Goal: Task Accomplishment & Management: Use online tool/utility

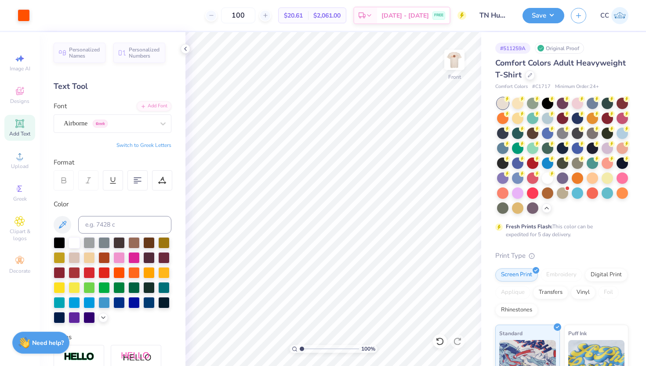
scroll to position [25, 0]
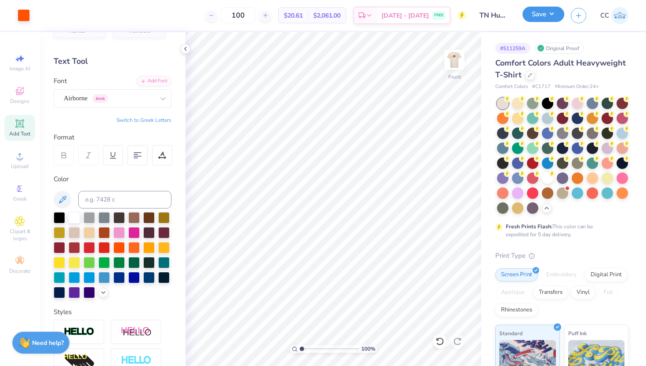
click at [537, 17] on button "Save" at bounding box center [544, 14] width 42 height 15
click at [621, 14] on img at bounding box center [619, 15] width 17 height 17
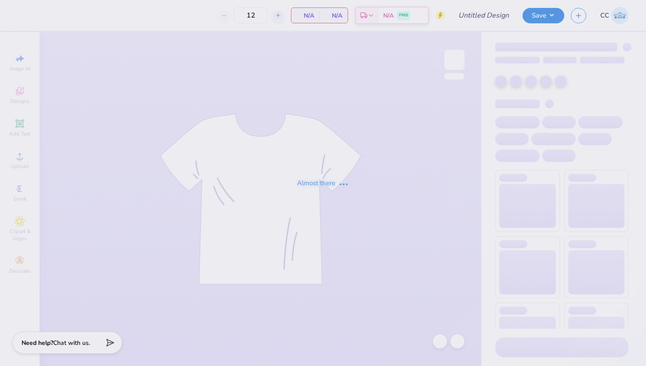
type input "Hub shirt dog bandana"
type input "50"
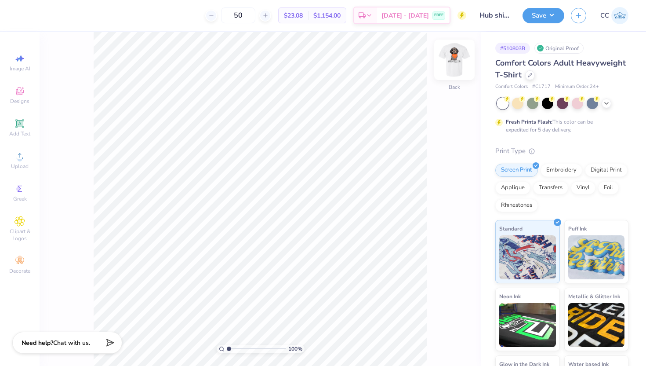
click at [452, 59] on img at bounding box center [454, 59] width 35 height 35
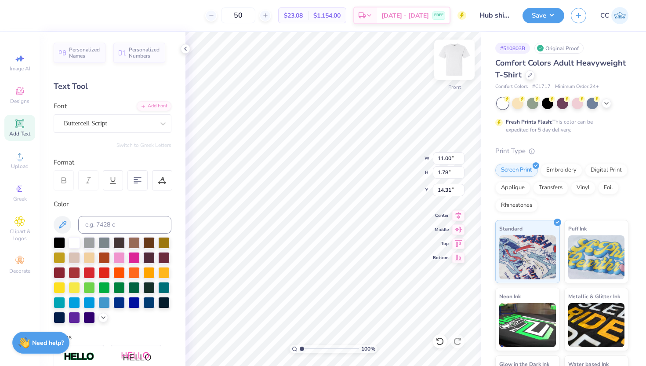
scroll to position [0, 2]
click at [144, 116] on div "Buttercell Script" at bounding box center [113, 123] width 118 height 18
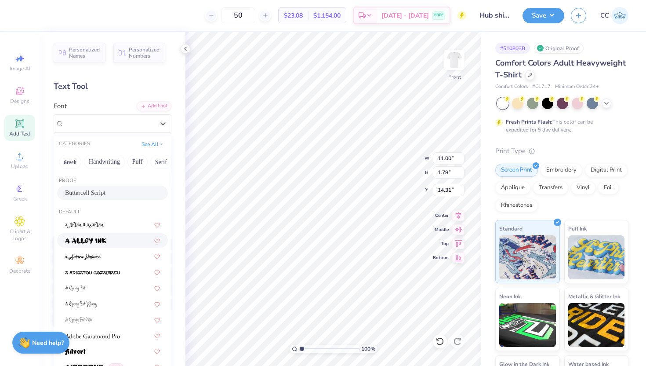
click at [112, 238] on div at bounding box center [112, 240] width 95 height 9
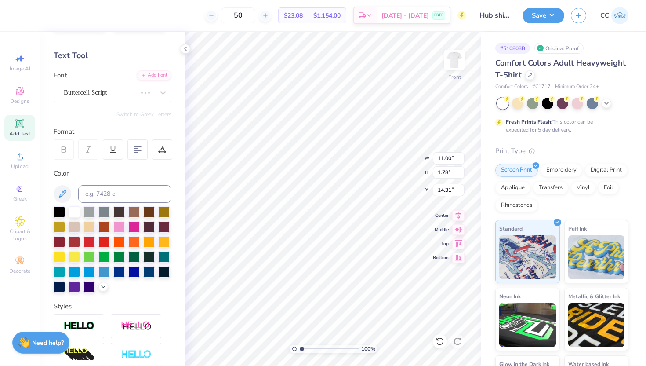
scroll to position [32, 0]
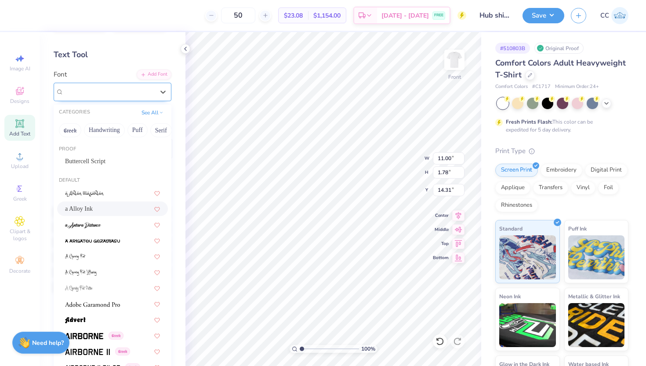
click at [124, 101] on div "a Alloy Ink" at bounding box center [113, 92] width 118 height 18
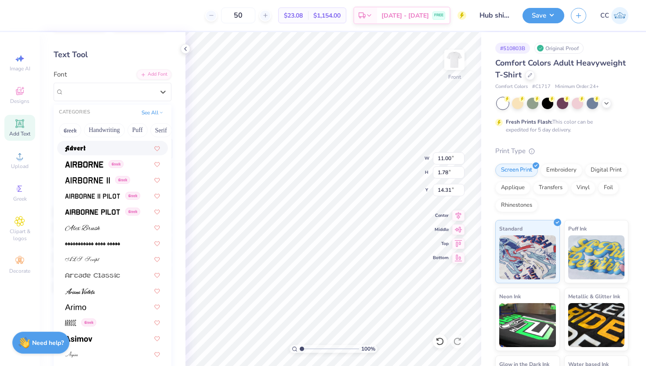
scroll to position [171, 0]
click at [101, 213] on img at bounding box center [92, 212] width 55 height 6
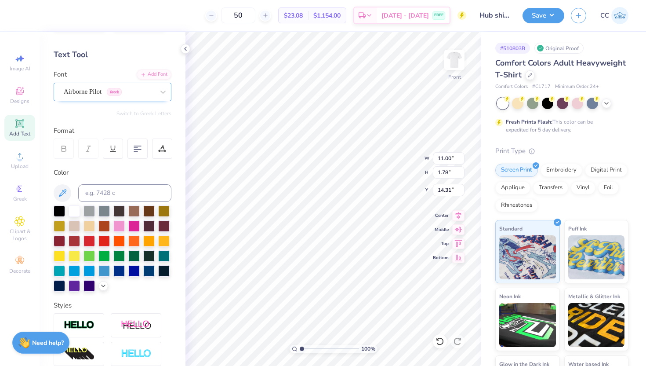
click at [148, 95] on div "Airborne Pilot Greek" at bounding box center [109, 92] width 92 height 14
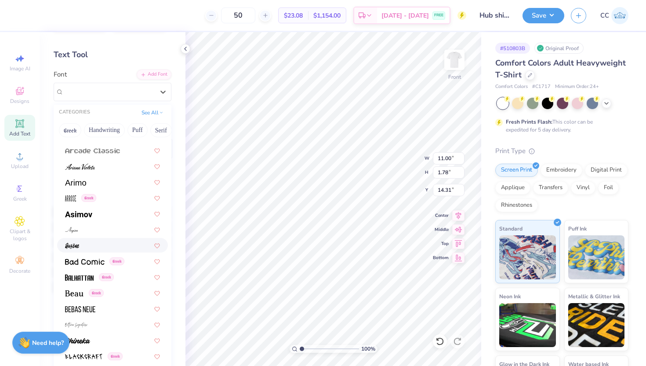
scroll to position [300, 0]
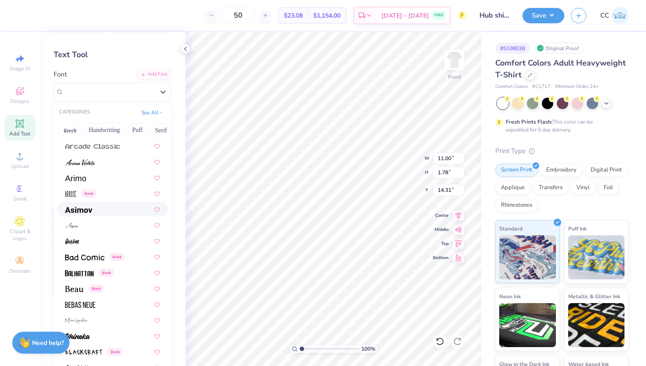
click at [95, 213] on div at bounding box center [112, 208] width 95 height 9
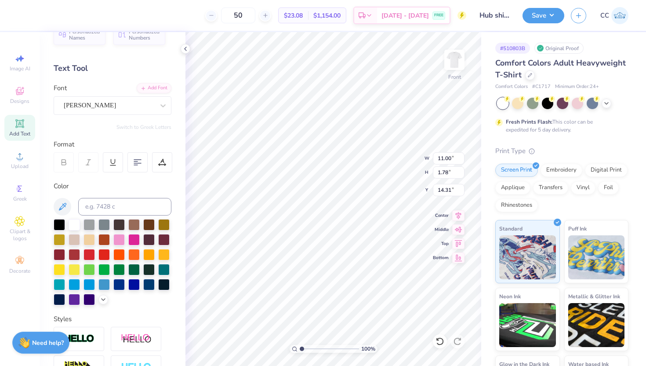
scroll to position [0, 0]
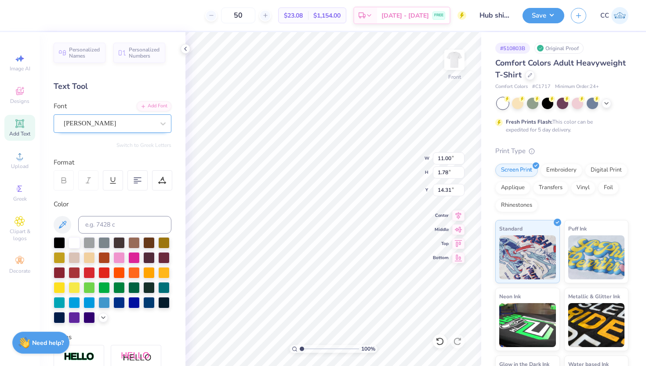
click at [130, 129] on div at bounding box center [109, 123] width 91 height 12
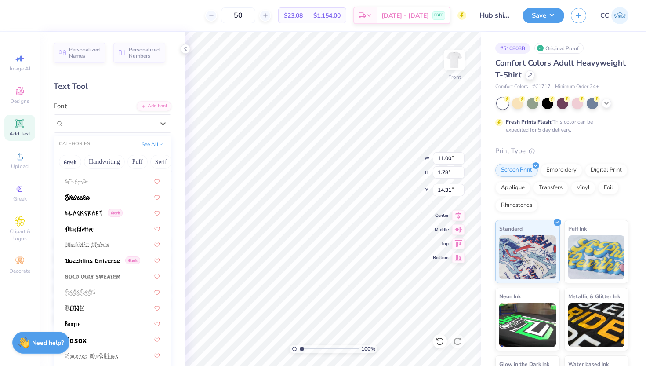
scroll to position [473, 0]
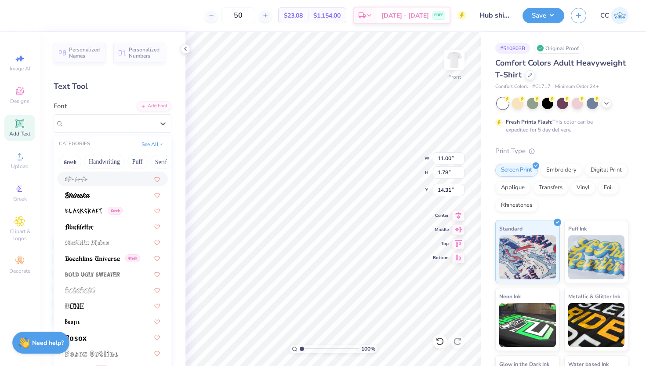
click at [100, 178] on div at bounding box center [112, 178] width 95 height 9
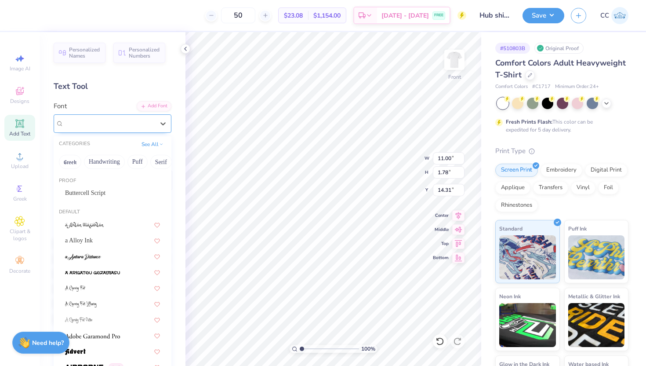
click at [116, 123] on div "Bettina Signature" at bounding box center [109, 123] width 92 height 14
click at [107, 163] on button "Handwriting" at bounding box center [104, 162] width 41 height 14
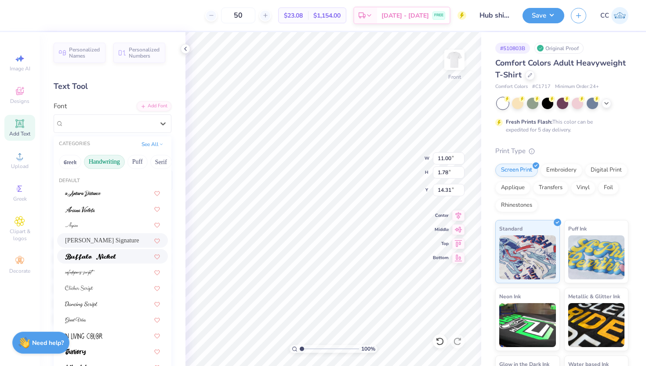
click at [119, 255] on div at bounding box center [112, 255] width 95 height 9
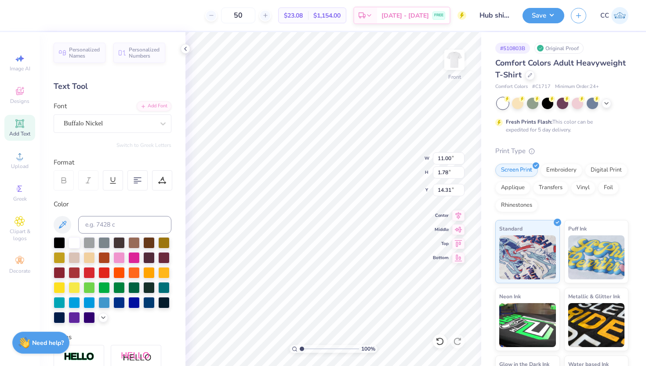
scroll to position [0, 1]
type textarea "Knoxville, TN"
click at [165, 124] on icon at bounding box center [163, 123] width 9 height 9
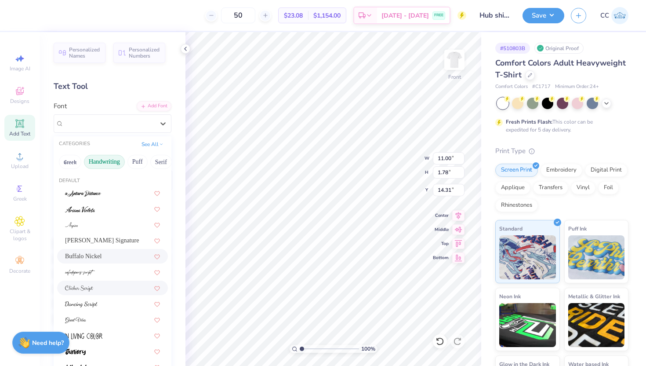
click at [109, 287] on div at bounding box center [112, 287] width 95 height 9
click at [126, 124] on div "Clicker Script" at bounding box center [109, 123] width 92 height 14
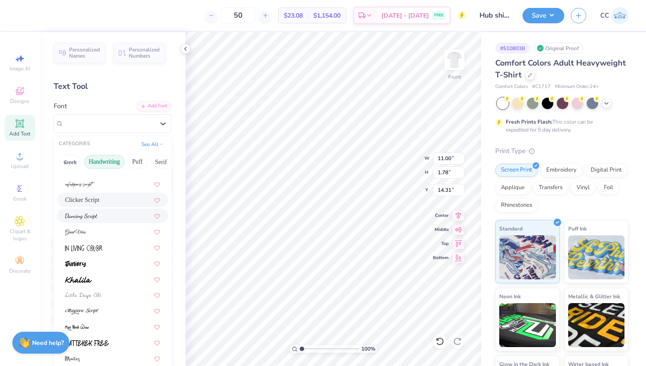
scroll to position [88, 0]
click at [104, 264] on div at bounding box center [112, 262] width 95 height 9
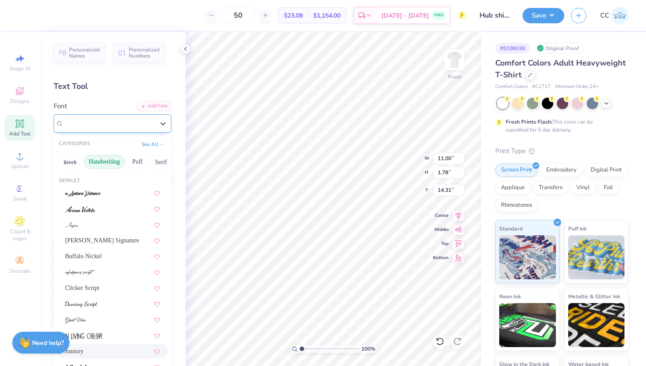
click at [148, 122] on div "Juniory" at bounding box center [109, 123] width 92 height 14
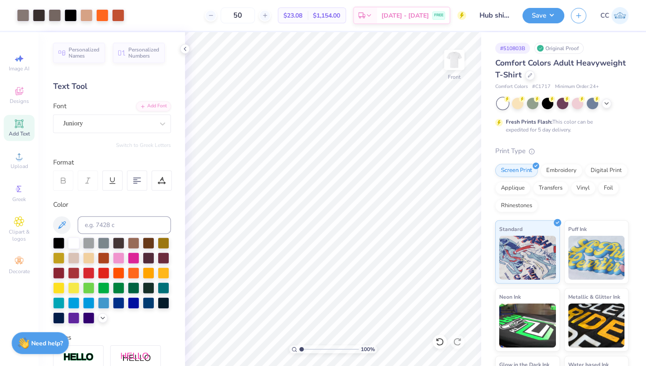
scroll to position [0, 0]
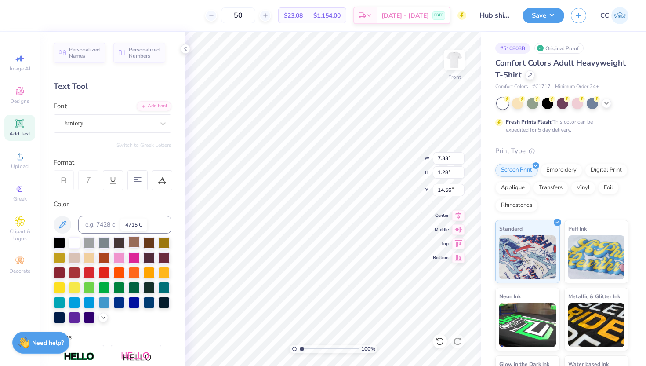
click at [135, 242] on div at bounding box center [133, 241] width 11 height 11
click at [145, 242] on div at bounding box center [148, 241] width 11 height 11
click at [133, 241] on div at bounding box center [133, 241] width 11 height 11
click at [147, 240] on div at bounding box center [148, 241] width 11 height 11
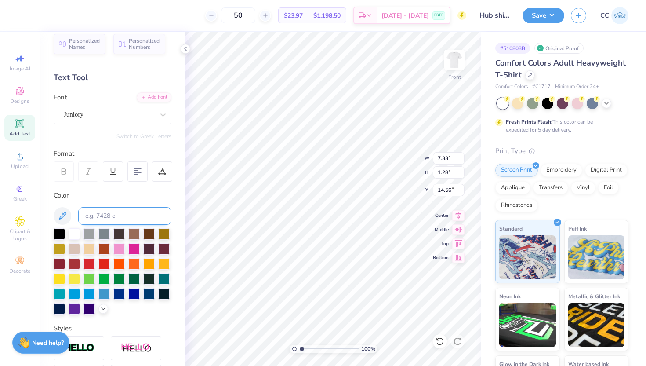
scroll to position [7, 0]
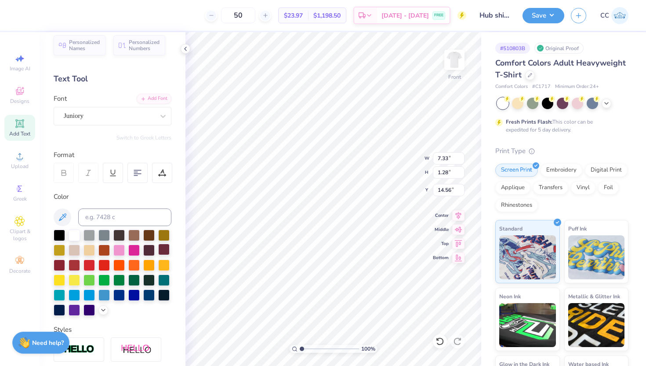
click at [165, 250] on div at bounding box center [163, 248] width 11 height 11
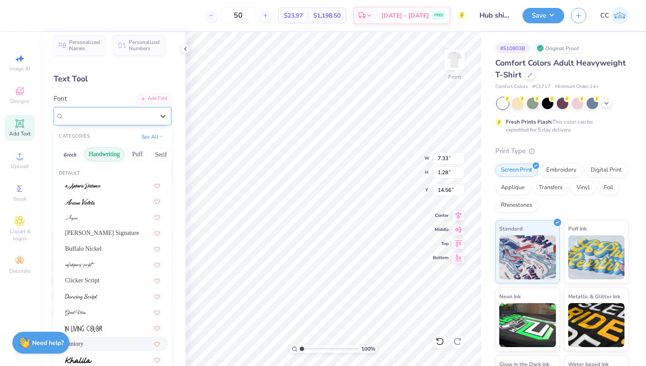
click at [117, 118] on div "Juniory" at bounding box center [109, 116] width 92 height 14
click at [107, 324] on div at bounding box center [112, 327] width 95 height 9
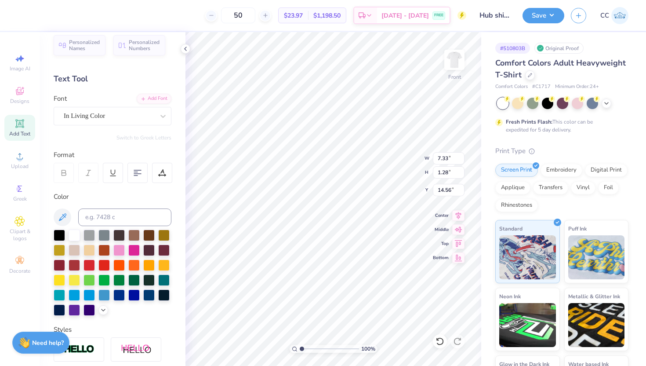
type input "5.18"
type input "0.99"
type input "14.70"
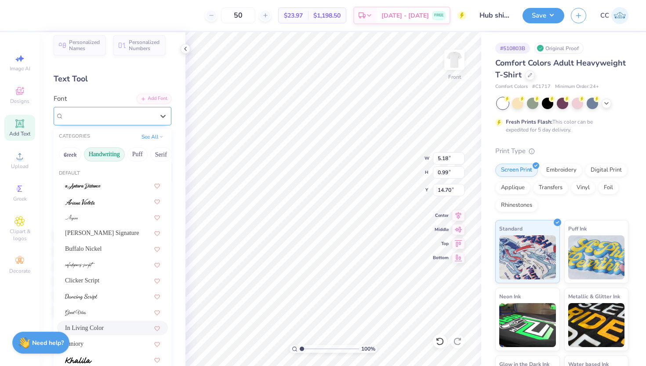
click at [142, 116] on div "In Living Color" at bounding box center [109, 116] width 92 height 14
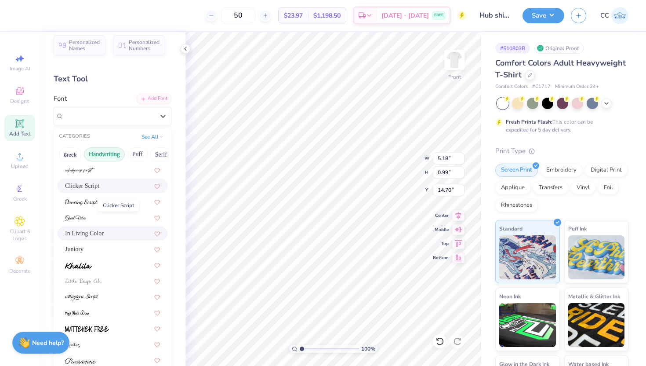
scroll to position [104, 0]
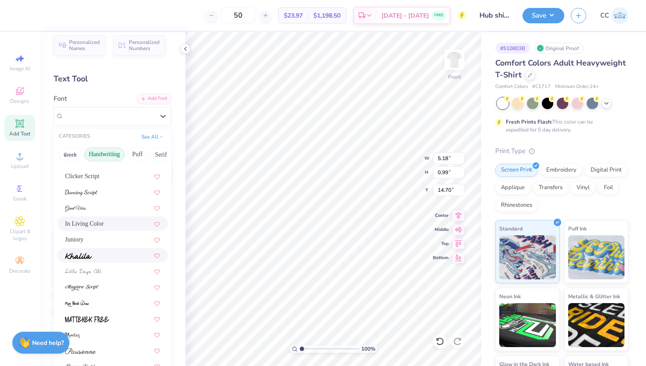
click at [105, 252] on div at bounding box center [112, 254] width 95 height 9
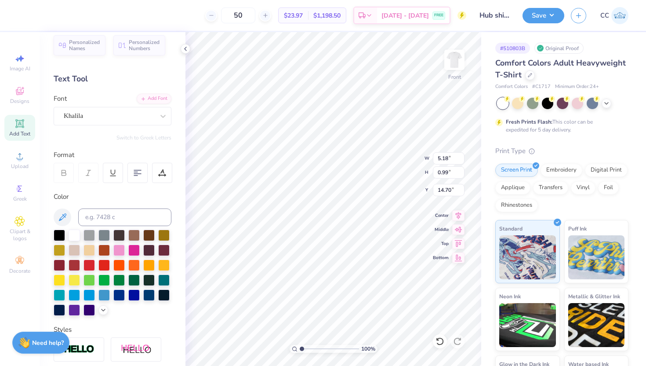
type input "7.73"
type input "1.10"
type input "14.65"
type textarea "Knoxville, TN"
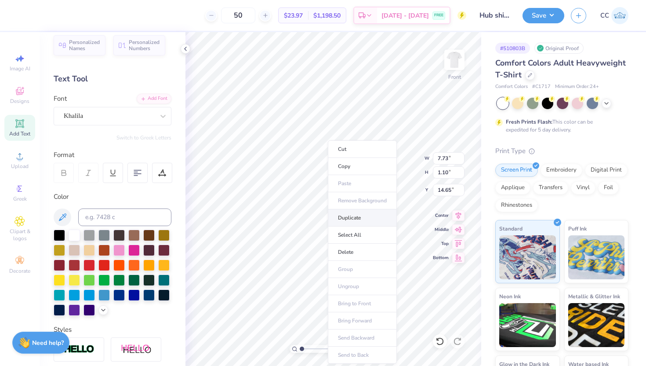
click at [343, 222] on li "Duplicate" at bounding box center [362, 217] width 69 height 17
type input "7.94"
type input "1.12"
type input "18.34"
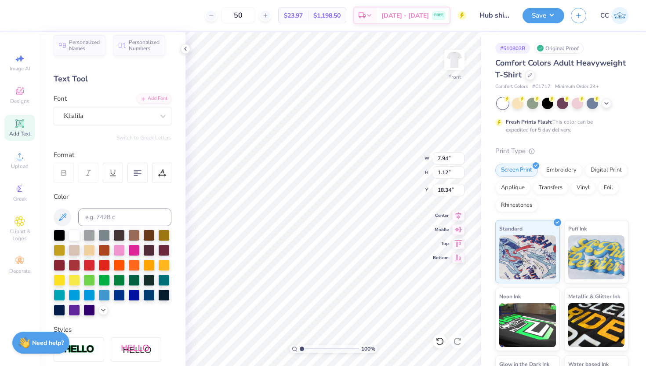
type textarea "KNOXVILLE, TN"
click at [126, 119] on div "Khalila" at bounding box center [109, 116] width 92 height 14
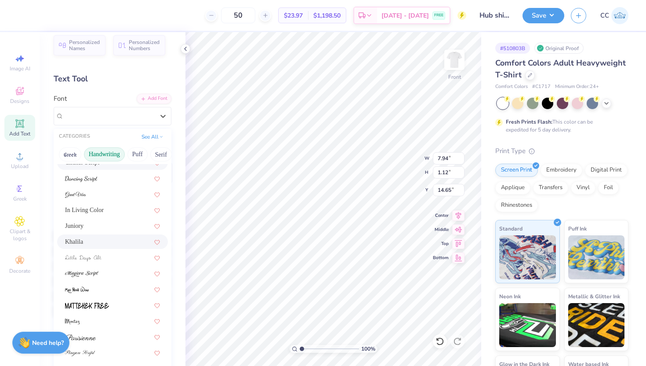
scroll to position [185, 0]
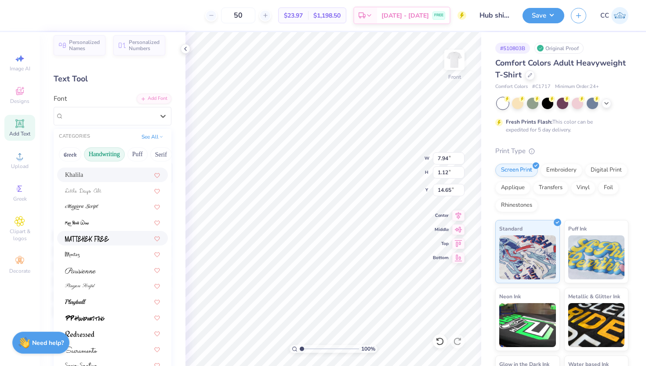
click at [105, 238] on img at bounding box center [87, 239] width 44 height 6
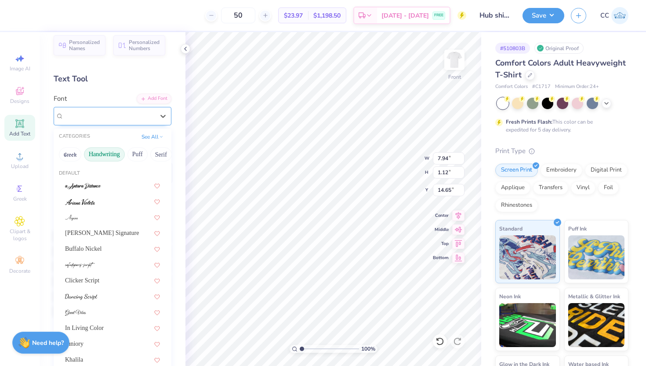
click at [142, 120] on div "MATTEHEK FREE" at bounding box center [109, 116] width 92 height 14
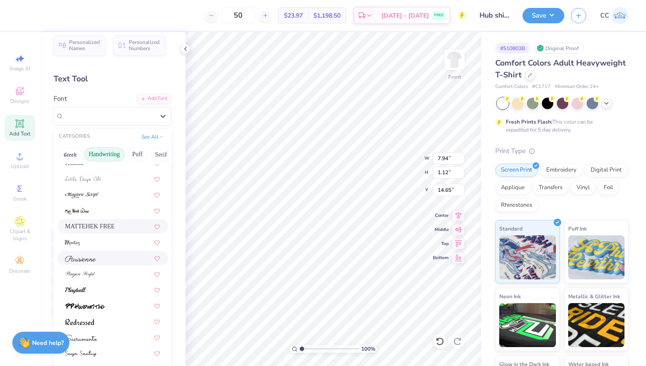
scroll to position [200, 0]
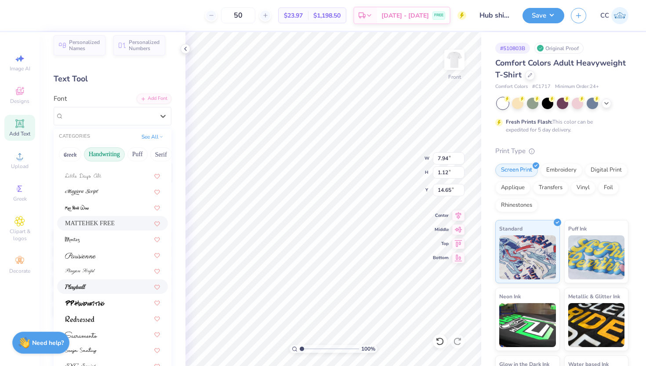
click at [117, 282] on div at bounding box center [112, 286] width 95 height 9
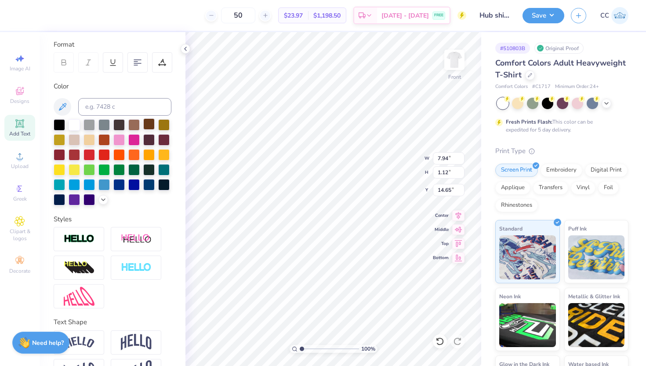
scroll to position [145, 0]
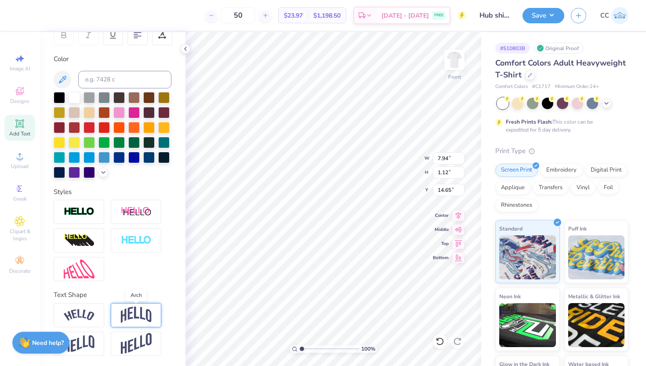
click at [145, 312] on img at bounding box center [136, 314] width 31 height 17
click at [184, 277] on div "Personalized Names Personalized Numbers Text Tool Add Font Font Playball Switch…" at bounding box center [113, 199] width 146 height 334
type input "14.63"
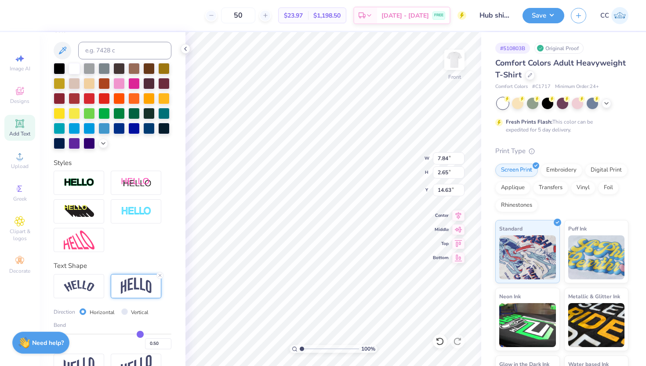
scroll to position [196, 0]
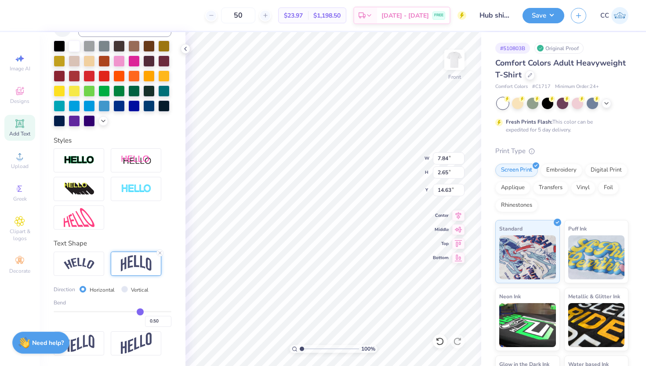
drag, startPoint x: 138, startPoint y: 308, endPoint x: 110, endPoint y: 307, distance: 28.6
click at [110, 307] on div "Bend 0.50" at bounding box center [113, 312] width 118 height 28
type input "0.52"
type input "0.51"
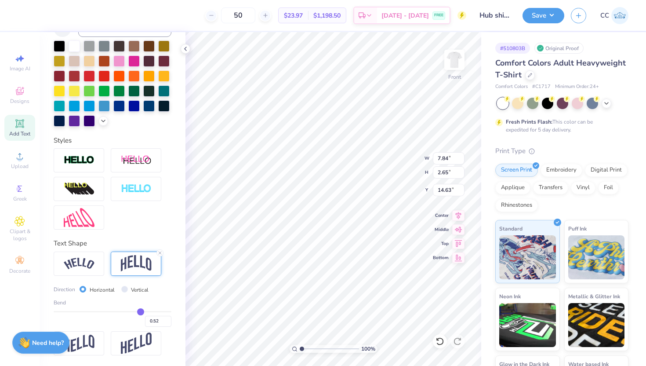
type input "0.51"
type input "0.49"
type input "0.48"
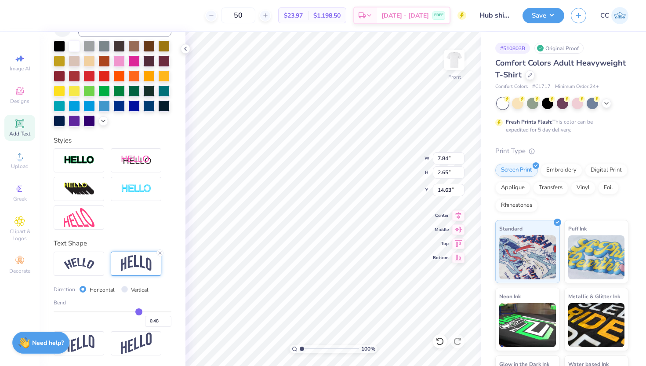
type input "0.47"
type input "0.46"
type input "0.45"
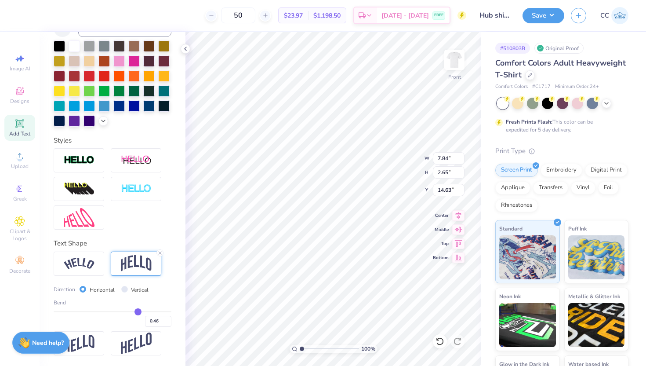
type input "0.45"
type input "0.44"
type input "0.43"
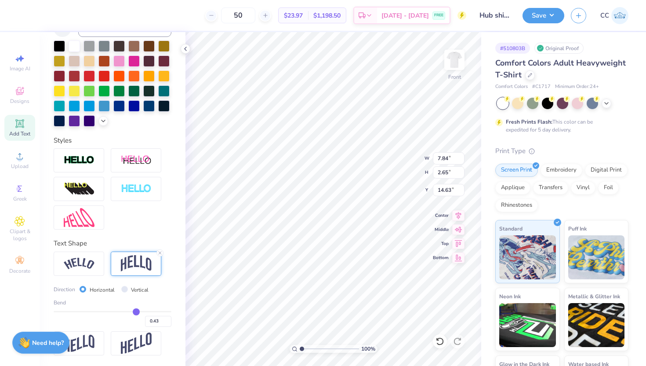
type input "0.41"
type input "0.39"
type input "0.38"
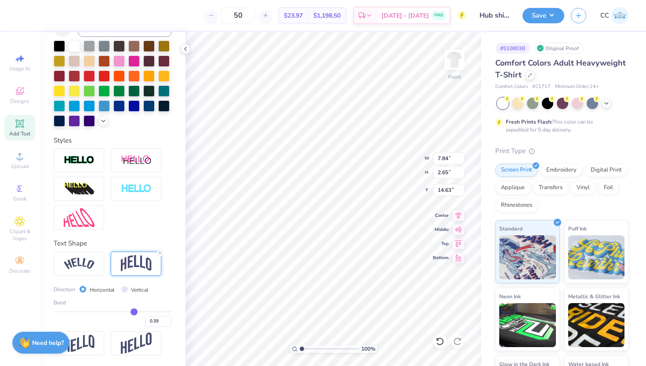
type input "0.38"
type input "0.36"
type input "0.35"
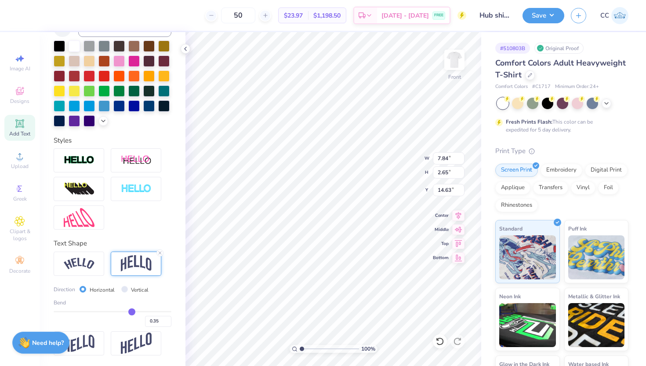
type input "0.33"
type input "0.32"
type input "0.31"
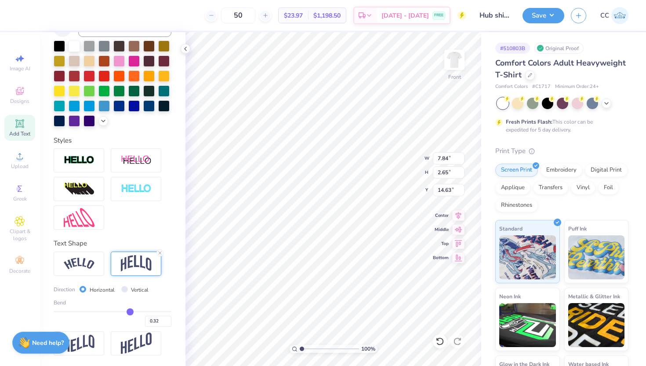
type input "0.31"
type input "0.29"
type input "0.28"
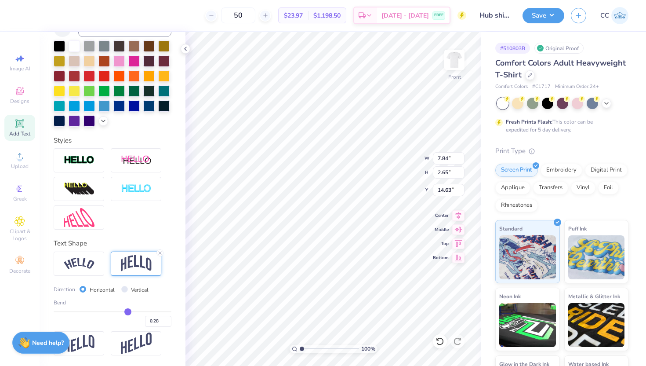
type input "0.26"
type input "0.25"
drag, startPoint x: 141, startPoint y: 310, endPoint x: 126, endPoint y: 310, distance: 14.9
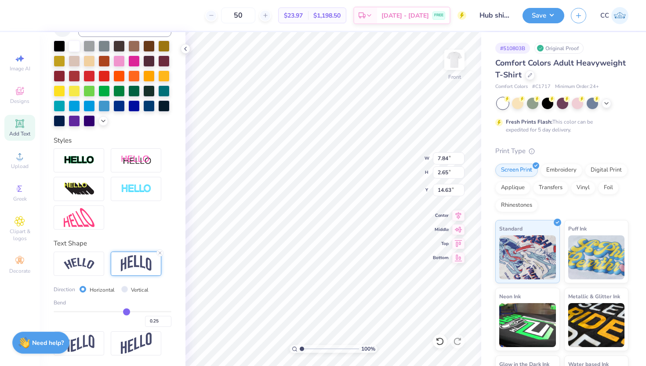
type input "0.25"
click at [126, 311] on input "range" at bounding box center [113, 311] width 118 height 1
type input "1.82"
type input "15.05"
type input "0.29"
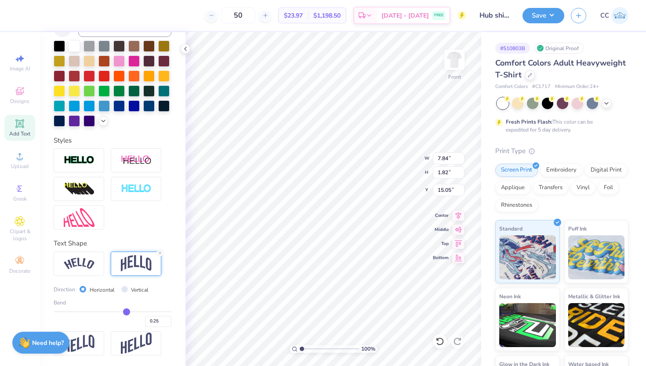
type input "0.29"
type input "0.28"
type input "0.27"
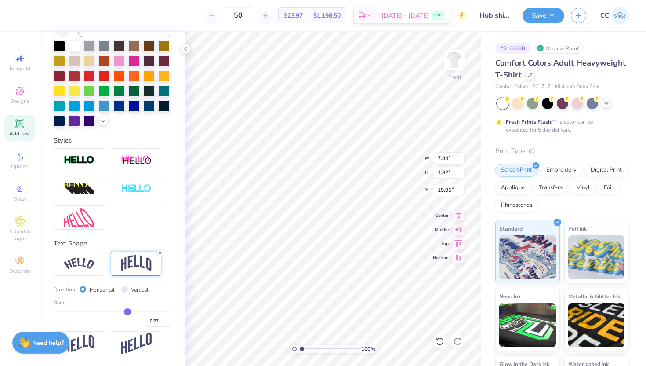
type input "0.26"
type input "0.25"
type input "0.24"
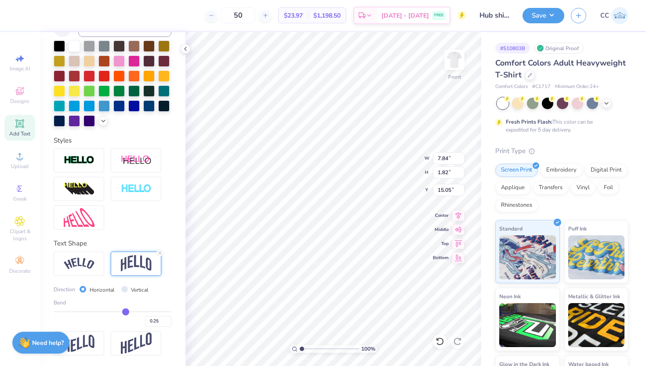
type input "0.24"
click at [126, 311] on input "range" at bounding box center [113, 311] width 118 height 1
type input "1.79"
type input "14.31"
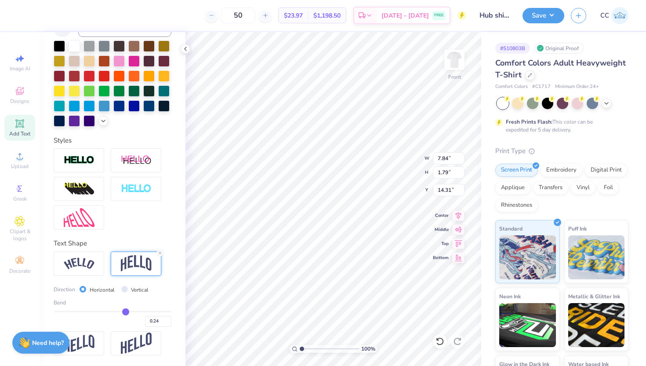
type input "14.61"
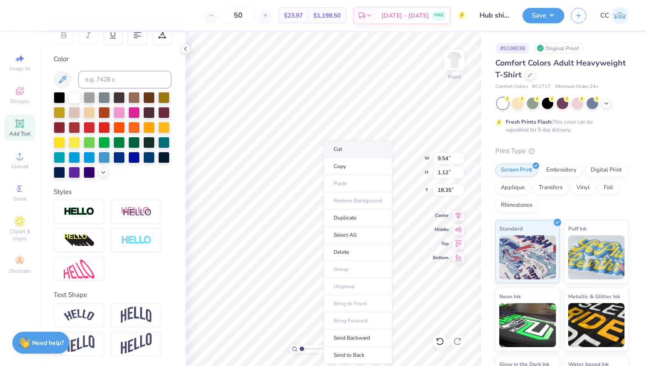
click at [352, 151] on li "Cut" at bounding box center [357, 149] width 69 height 18
click at [160, 303] on line at bounding box center [160, 304] width 3 height 3
type input "1.24"
type input "14.88"
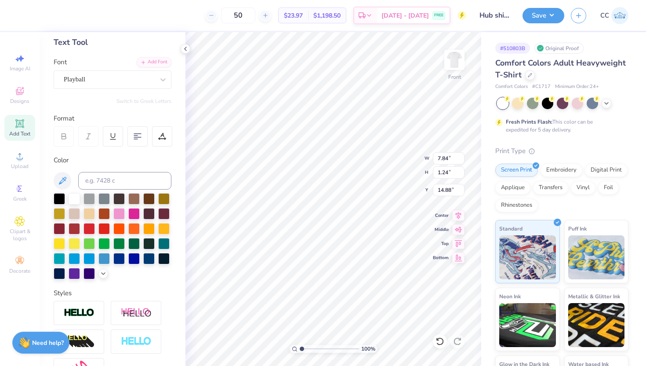
scroll to position [29, 0]
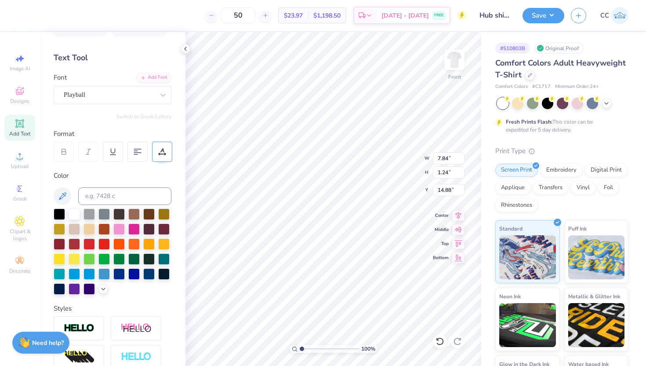
click at [164, 150] on icon at bounding box center [162, 152] width 8 height 8
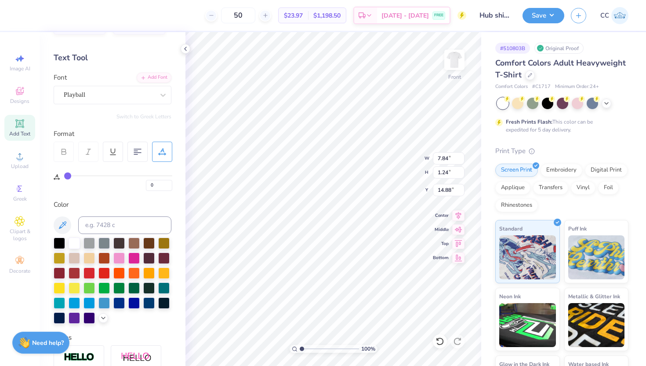
type input "1"
type input "2"
type input "3"
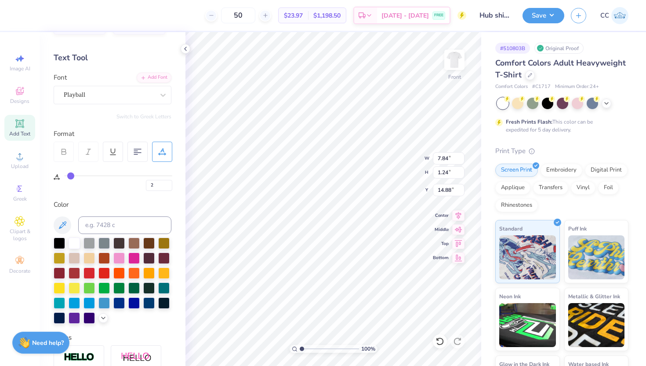
type input "3"
type input "4"
type input "5"
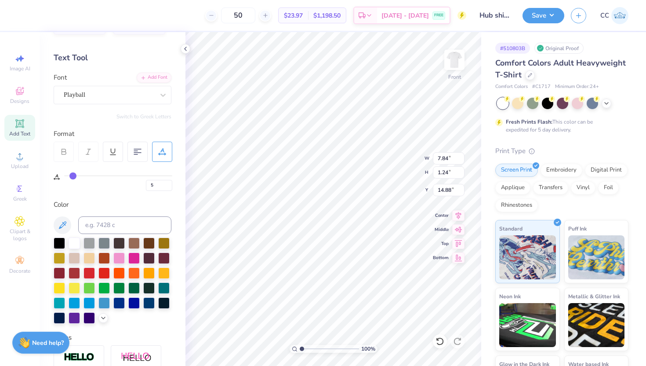
type input "6"
type input "7"
type input "8"
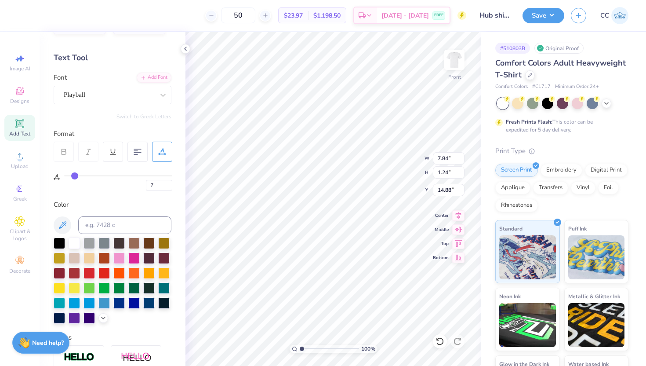
type input "8"
type input "9"
type input "10"
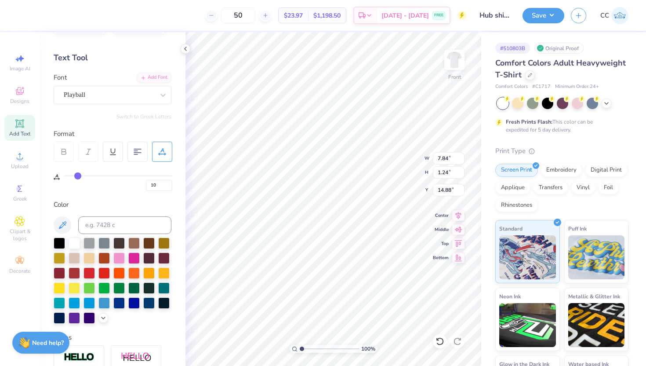
drag, startPoint x: 68, startPoint y: 175, endPoint x: 77, endPoint y: 174, distance: 9.8
type input "10"
click at [77, 175] on input "range" at bounding box center [118, 175] width 108 height 1
type input "9.54"
type input "9"
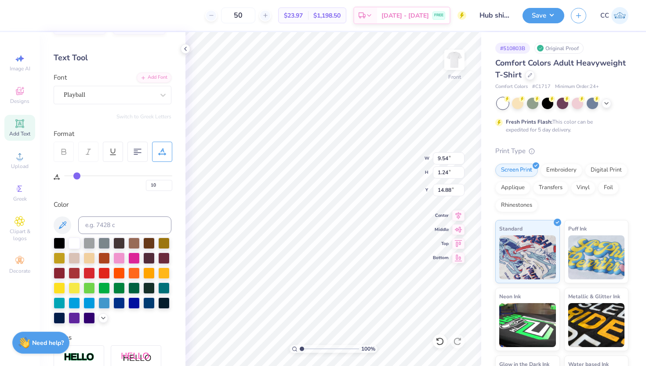
type input "9"
type input "8"
click at [75, 175] on input "range" at bounding box center [118, 175] width 108 height 1
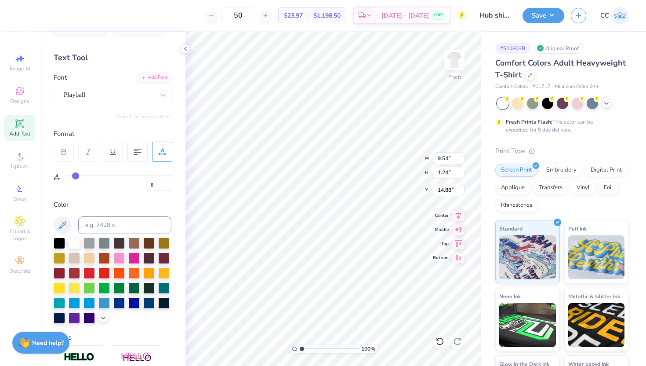
type input "9.20"
type input "7"
click at [74, 175] on input "range" at bounding box center [118, 175] width 108 height 1
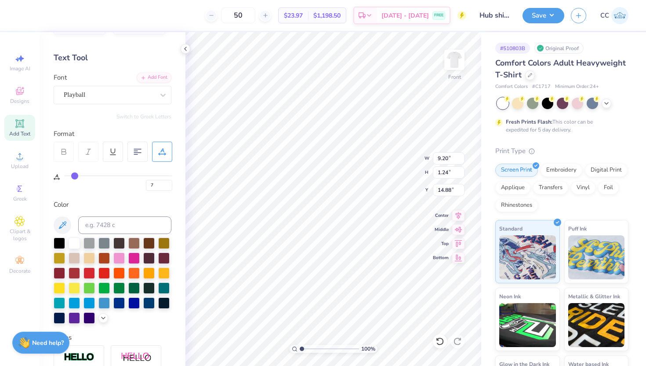
type input "9.03"
type input "14.68"
type input "14.52"
type input "13.13"
type input "13.99"
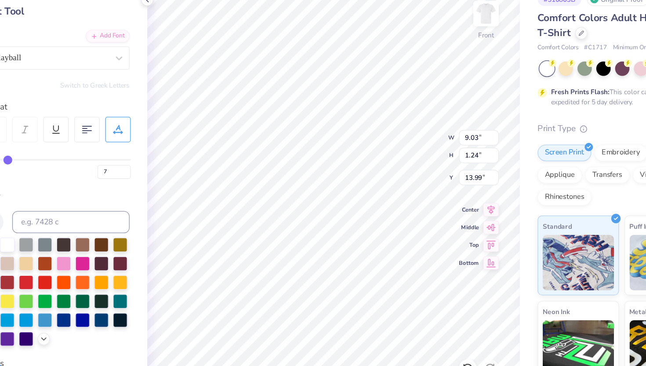
type input "14.31"
type input "14.61"
type input "16.00"
type input "14.54"
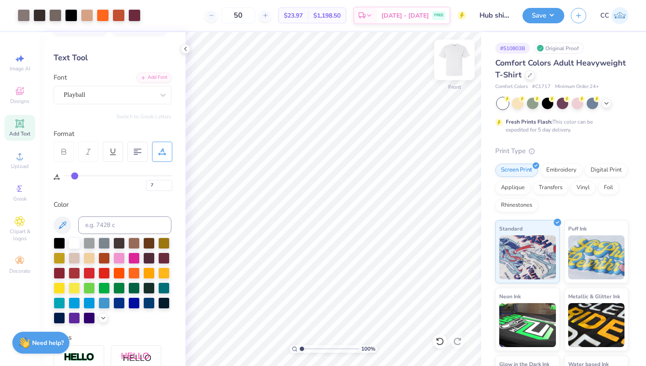
click at [454, 59] on img at bounding box center [454, 59] width 35 height 35
click at [454, 58] on img at bounding box center [454, 59] width 35 height 35
click at [454, 58] on img at bounding box center [455, 60] width 18 height 18
click at [454, 58] on img at bounding box center [454, 59] width 35 height 35
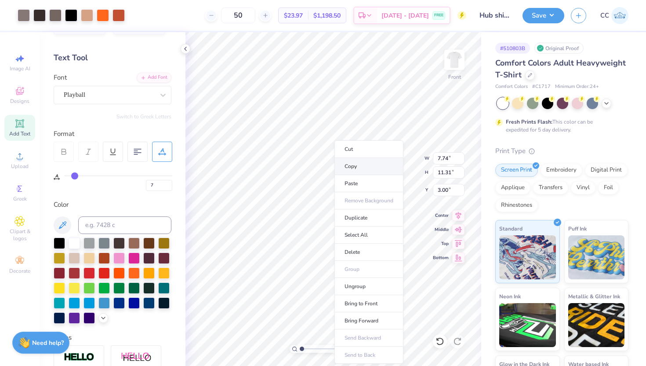
click at [354, 163] on li "Copy" at bounding box center [368, 166] width 69 height 17
click at [457, 64] on img at bounding box center [454, 59] width 35 height 35
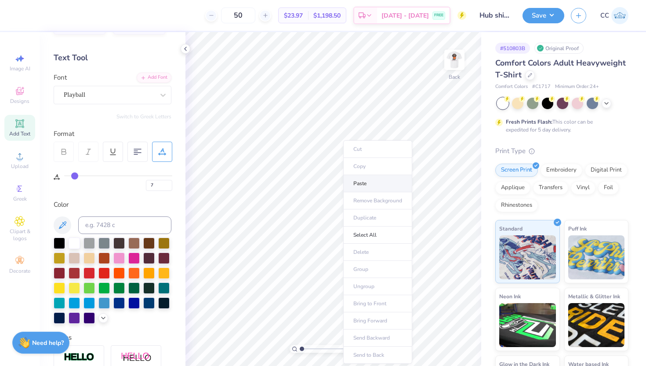
click at [362, 183] on li "Paste" at bounding box center [377, 183] width 69 height 17
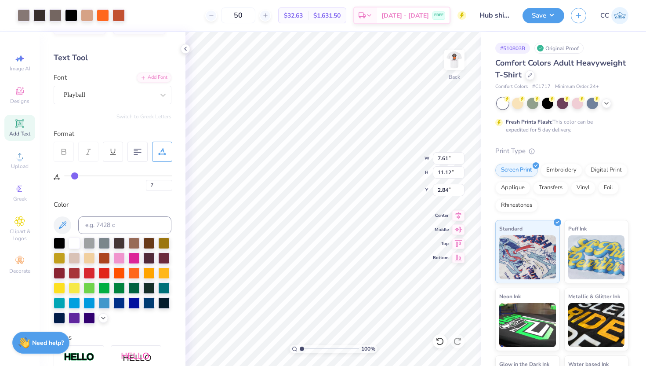
type input "2.86"
type input "4.19"
type input "3.50"
type input "1.97"
type input "2.89"
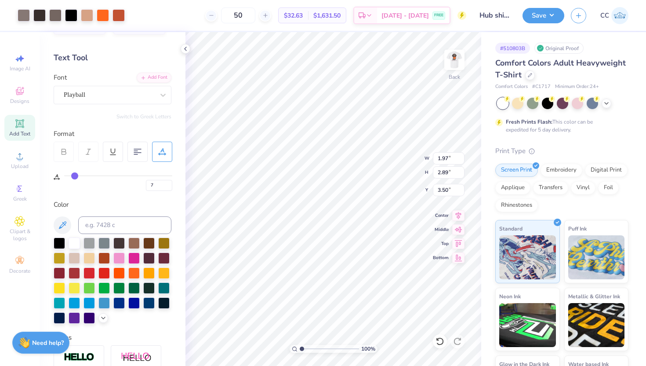
type input "4.34"
type input "8.82"
type input "12.89"
click at [354, 147] on li "Cut" at bounding box center [361, 149] width 69 height 18
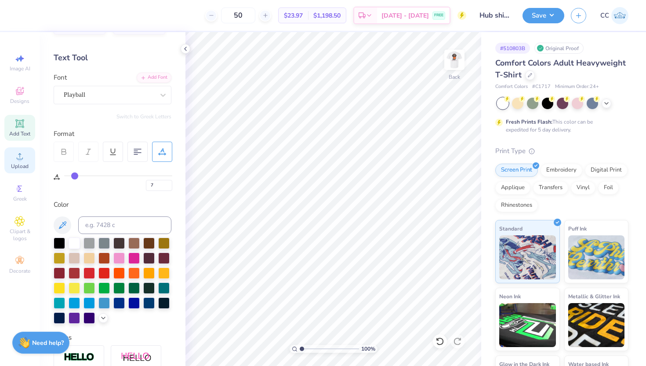
click at [19, 160] on circle at bounding box center [19, 158] width 5 height 5
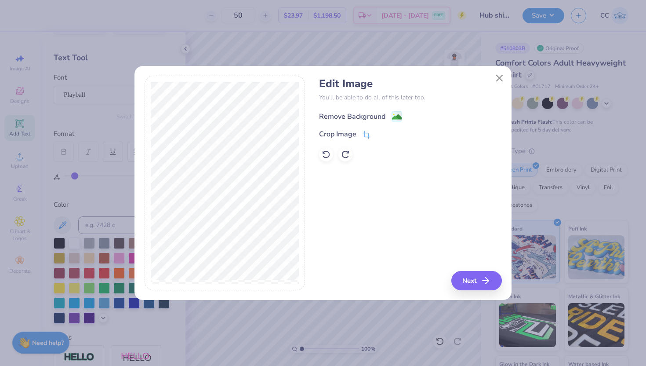
click at [392, 116] on image at bounding box center [397, 117] width 10 height 10
click at [486, 279] on icon "button" at bounding box center [488, 280] width 11 height 11
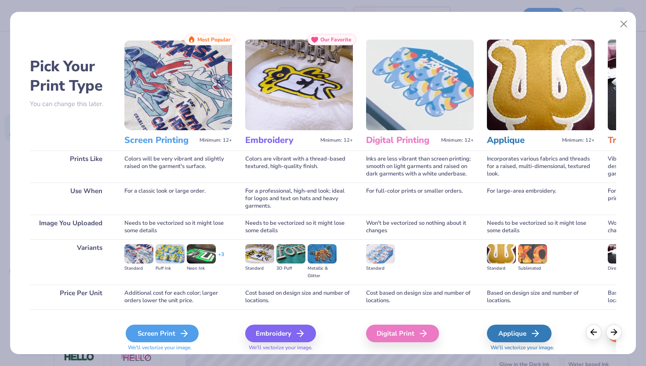
click at [180, 327] on div "Screen Print" at bounding box center [162, 333] width 73 height 18
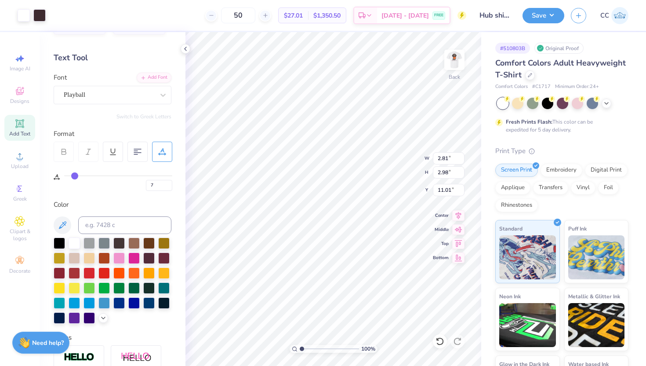
type input "3.00"
click at [138, 269] on div at bounding box center [133, 271] width 11 height 11
click at [135, 272] on div at bounding box center [133, 271] width 11 height 11
click at [26, 14] on div at bounding box center [24, 14] width 12 height 12
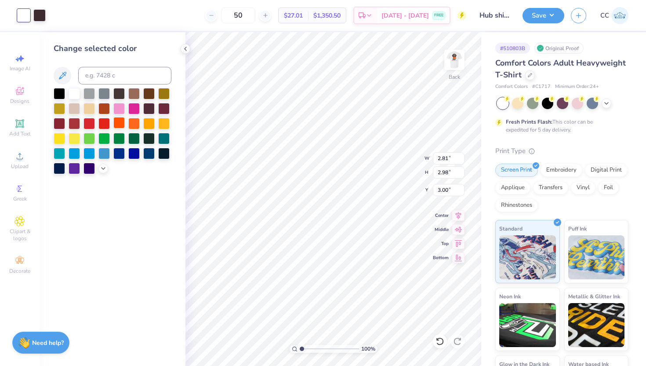
click at [120, 124] on div at bounding box center [118, 122] width 11 height 11
click at [101, 168] on icon at bounding box center [103, 167] width 7 height 7
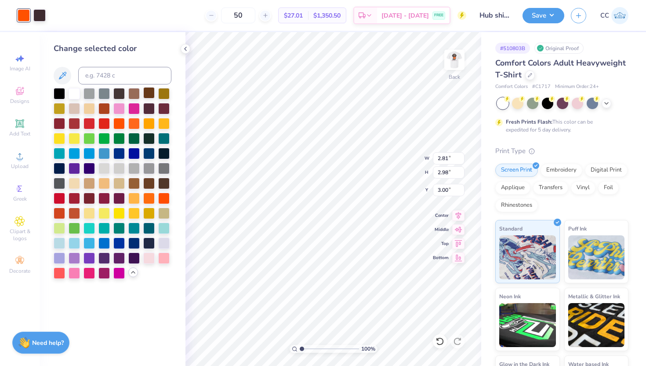
click at [150, 94] on div at bounding box center [148, 92] width 11 height 11
click at [162, 109] on div at bounding box center [163, 107] width 11 height 11
click at [165, 110] on div at bounding box center [163, 107] width 11 height 11
click at [132, 92] on div at bounding box center [133, 92] width 11 height 11
click at [454, 61] on img at bounding box center [454, 59] width 35 height 35
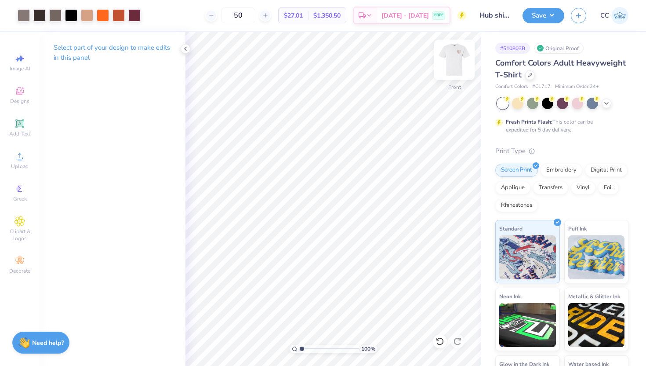
click at [451, 60] on img at bounding box center [454, 59] width 35 height 35
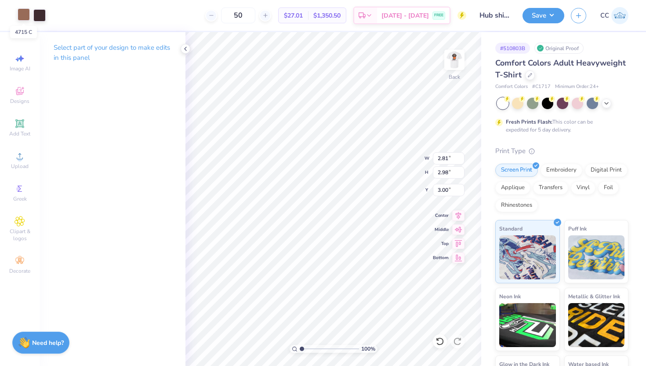
click at [23, 15] on div at bounding box center [24, 14] width 12 height 12
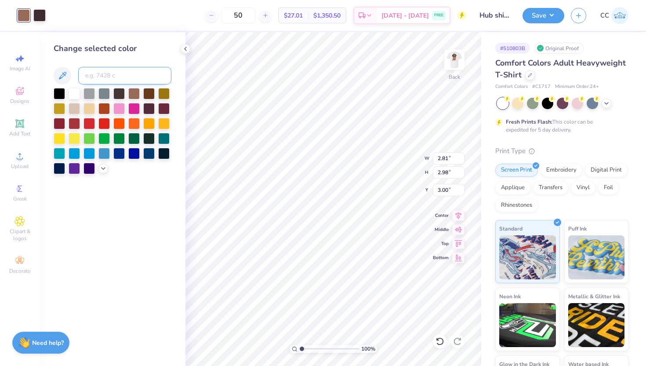
click at [120, 76] on input at bounding box center [124, 76] width 93 height 18
type input "409"
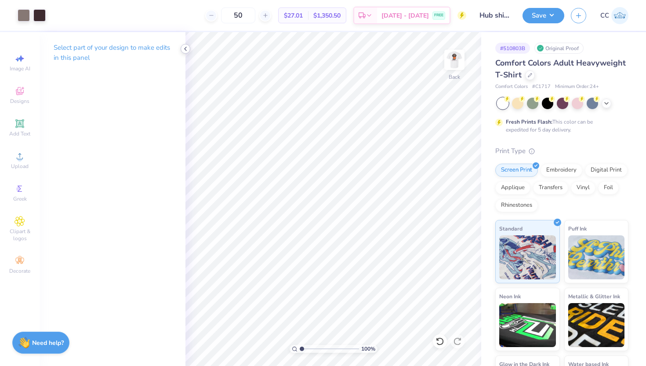
click at [185, 49] on polyline at bounding box center [186, 49] width 2 height 4
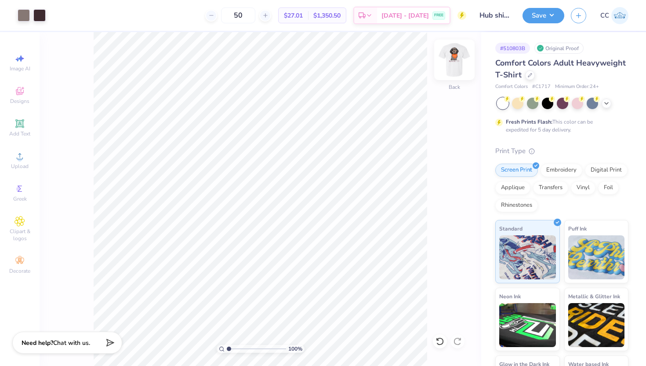
click at [457, 57] on img at bounding box center [454, 59] width 35 height 35
click at [499, 17] on input "Hub shirt dog bandana" at bounding box center [494, 16] width 43 height 18
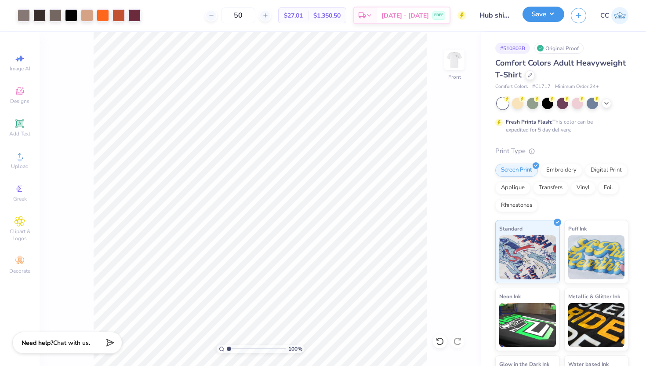
click at [540, 14] on button "Save" at bounding box center [544, 14] width 42 height 15
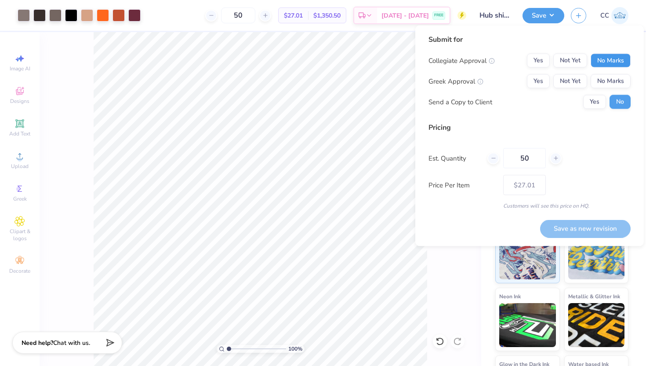
click at [607, 65] on button "No Marks" at bounding box center [611, 61] width 40 height 14
click at [608, 80] on button "No Marks" at bounding box center [611, 81] width 40 height 14
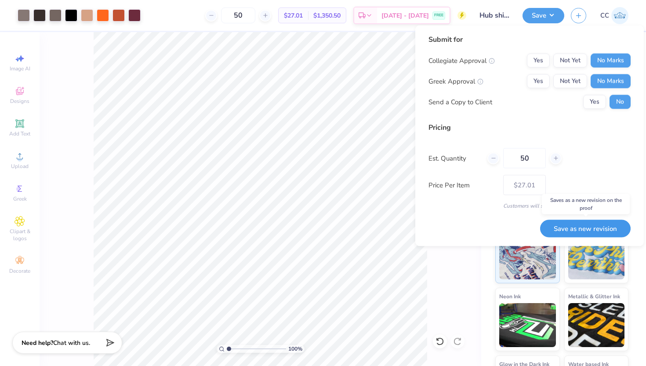
click at [592, 226] on button "Save as new revision" at bounding box center [585, 228] width 91 height 18
type input "$27.01"
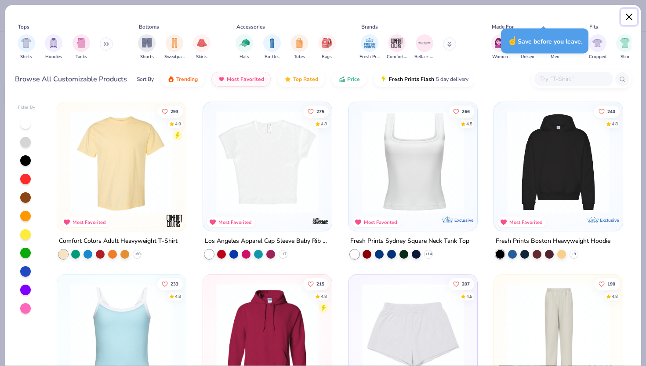
click at [630, 13] on button "Close" at bounding box center [629, 17] width 17 height 17
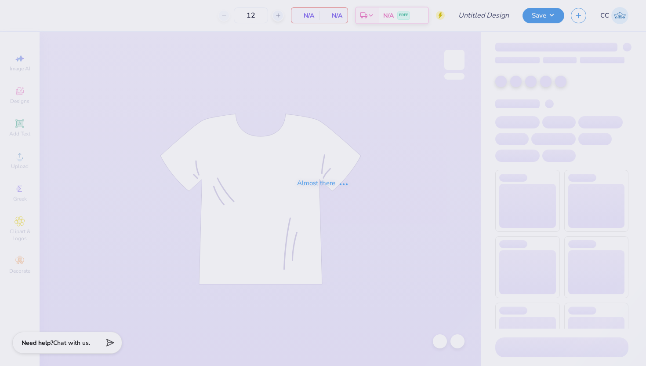
type input "HUB Shirt option 1"
type input "50"
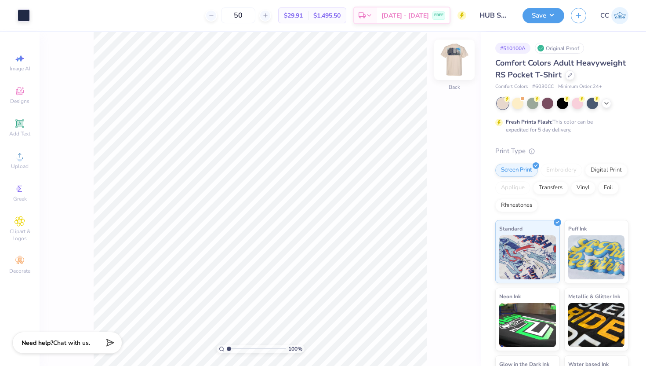
click at [455, 62] on img at bounding box center [454, 59] width 35 height 35
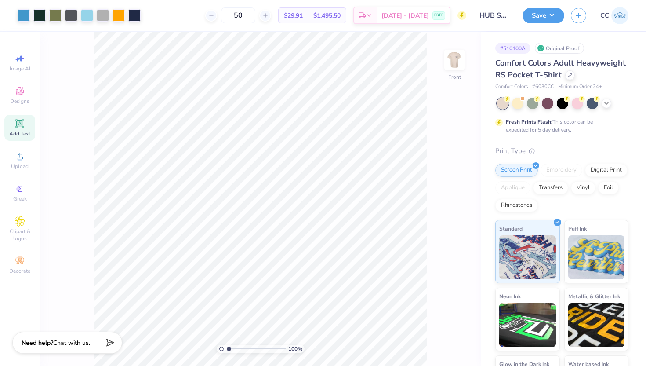
click at [22, 125] on icon at bounding box center [19, 123] width 7 height 7
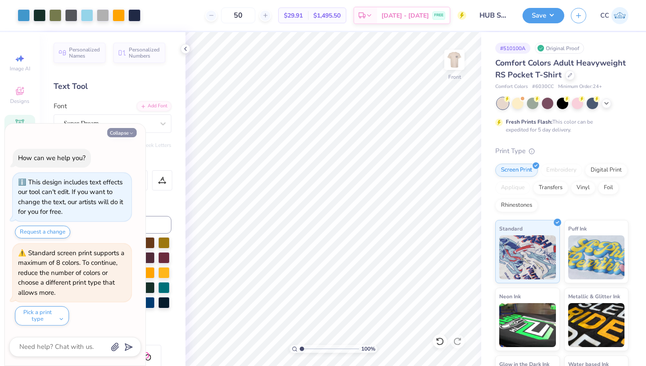
click at [127, 130] on button "Collapse" at bounding box center [121, 132] width 29 height 9
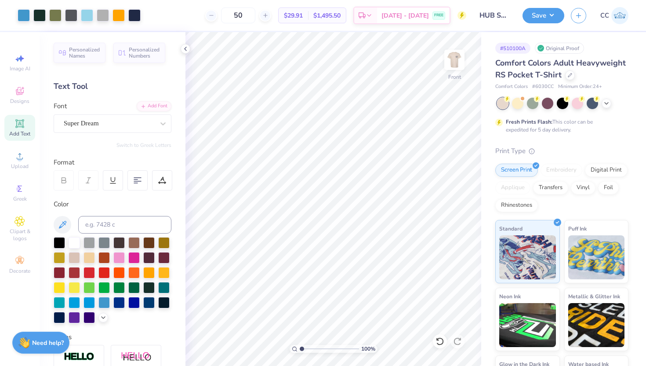
click at [17, 123] on icon at bounding box center [19, 123] width 7 height 7
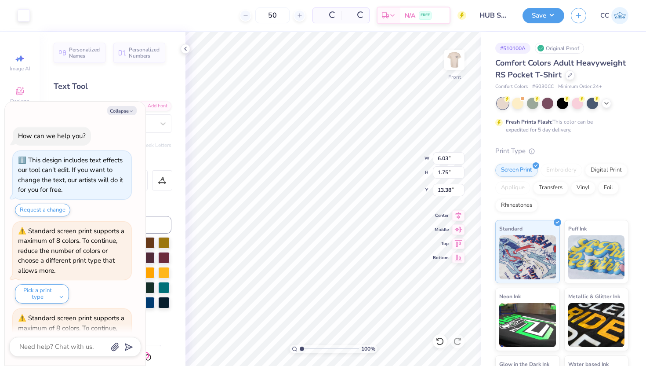
scroll to position [65, 0]
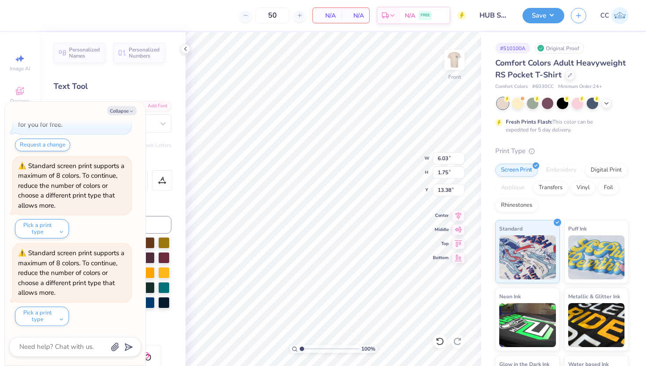
type textarea "x"
type textarea "D"
type textarea "x"
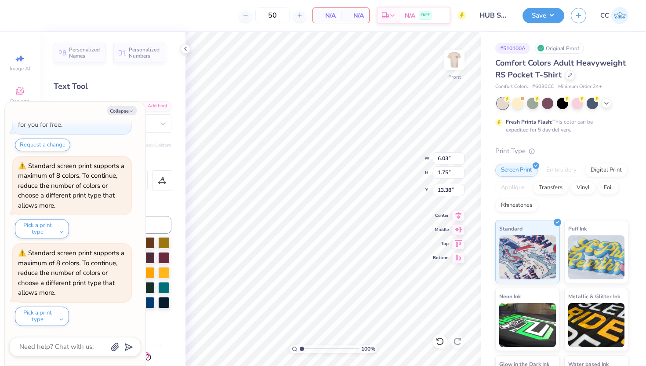
type textarea "DO"
type textarea "x"
type textarea "DOE"
type textarea "x"
type textarea "DOES"
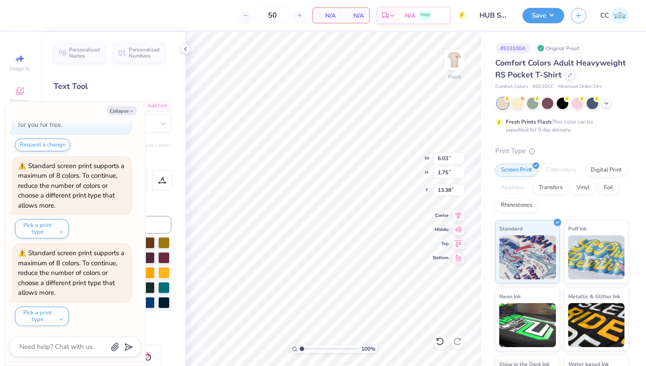
type textarea "x"
type textarea "DOESNT"
type textarea "x"
type textarea "DOESNT"
type textarea "x"
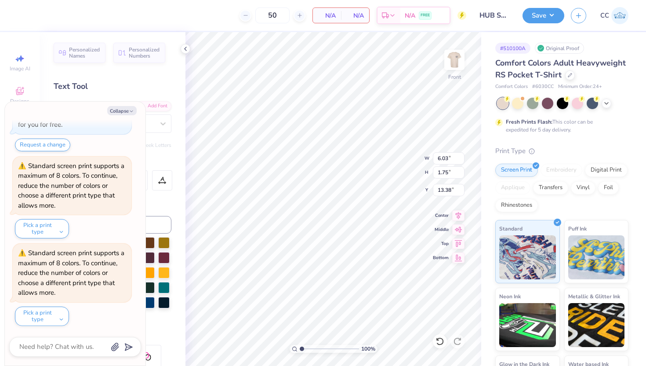
type textarea "DOESNT G"
type textarea "x"
type textarea "DOESNT GE"
type textarea "x"
type textarea "DOESNT GET"
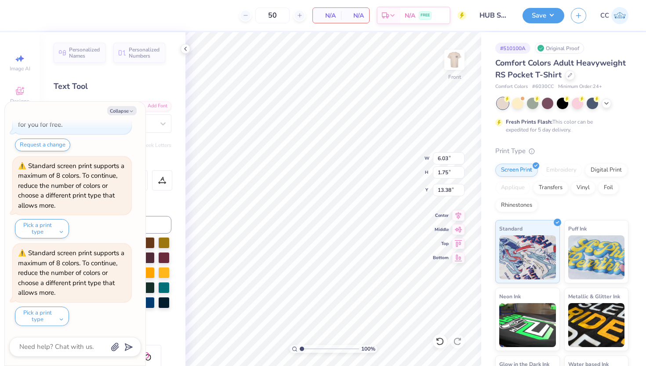
type textarea "x"
type textarea "DOESNT GET"
type textarea "x"
type textarea "DOESNT GET M"
type textarea "x"
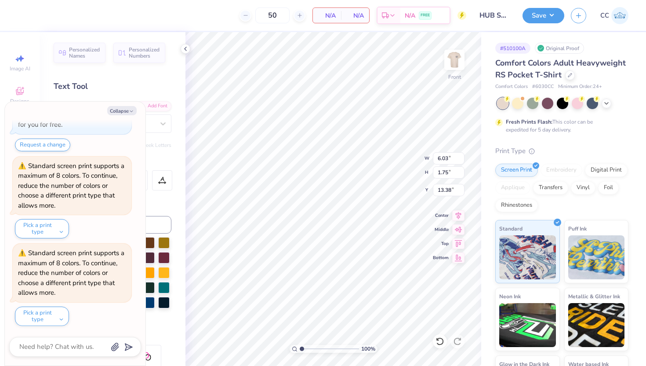
type textarea "DOESNT GET MUC"
type textarea "x"
type textarea "DOESNT GET MUCH"
type textarea "x"
type textarea "DOESNT GET MUCH N"
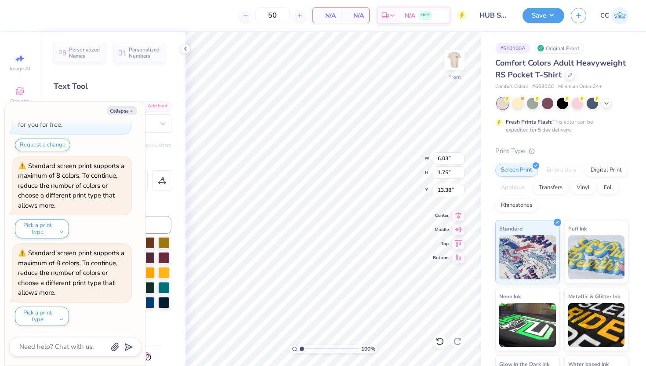
type textarea "x"
type textarea "DOESNT GET MUCH N E"
type textarea "x"
type textarea "DOESNT GET MUCH N ET"
type textarea "x"
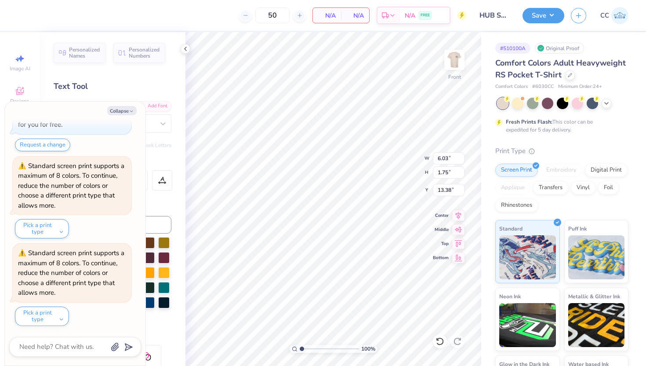
type textarea "DOESNT GET MUCH N ETT"
type textarea "x"
type textarea "DOESNT GET MUCH N ETTE"
type textarea "x"
type textarea "DOESNT GET MUCH N [PERSON_NAME]"
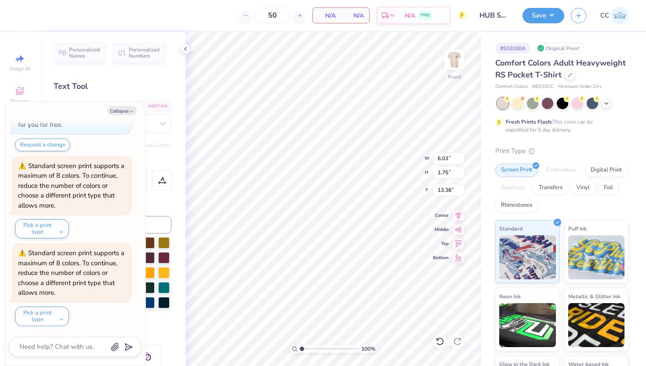
type textarea "x"
type textarea "DOESNT GET MUCH N [PERSON_NAME]"
type textarea "x"
type textarea "DOESNT GET MUCH N [PERSON_NAME] T"
type textarea "x"
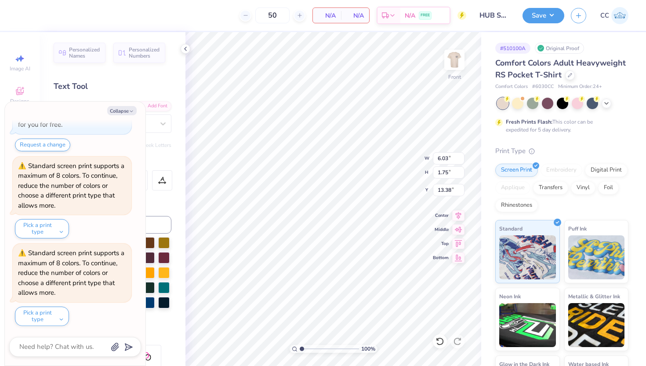
type textarea "DOESNT GET MUCH N [PERSON_NAME] TH"
type textarea "x"
type textarea "DOESNT GET MUCH N [PERSON_NAME] THA"
type textarea "x"
type textarea "DOESNT GET MUCH N [PERSON_NAME] THAN"
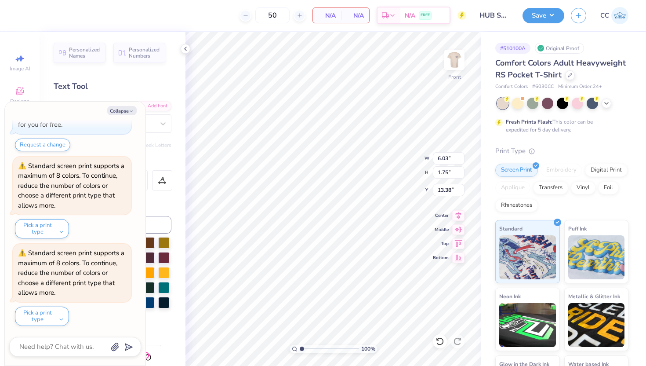
type textarea "x"
type textarea "DOESNT GET MUCH N [PERSON_NAME] THAN"
type textarea "x"
type textarea "DOESNT GET MUCH N [PERSON_NAME] THAN T"
type textarea "x"
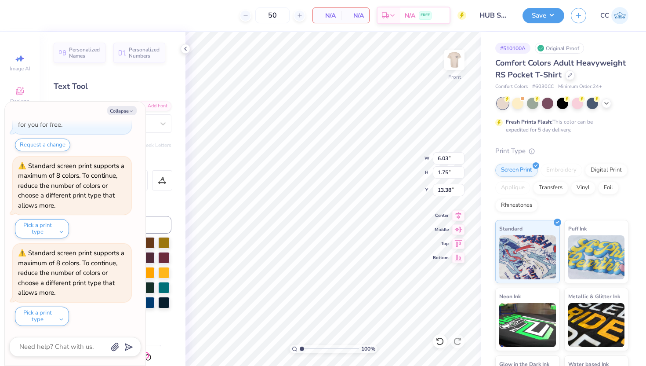
type textarea "DOESNT GET MUCH N [PERSON_NAME] THAN THI"
type textarea "x"
type textarea "DOESNT GET MUCH N [PERSON_NAME] THAN THIS"
type textarea "x"
type textarea "DOESNT GET MUCH N [PERSON_NAME] THAN THIS."
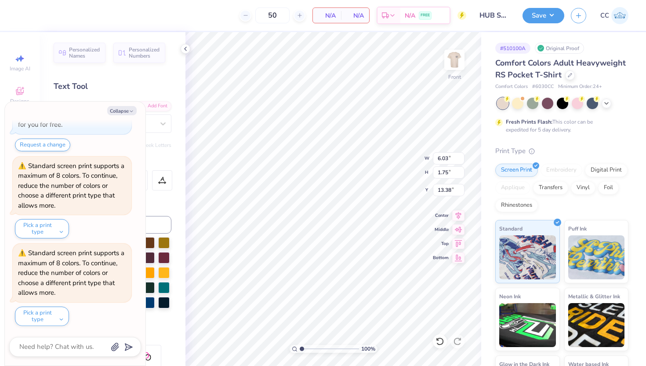
scroll to position [0, 7]
type textarea "x"
type textarea "DOESNT GET MUCH N [PERSON_NAME] THAN THIS."
type textarea "x"
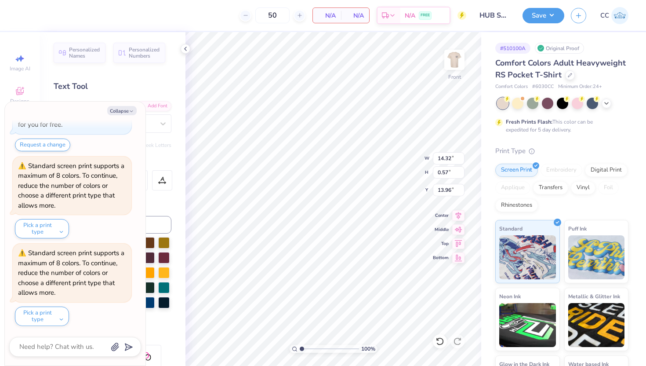
type textarea "DOESNT GET MUCH [PERSON_NAME] THAN THIS."
type textarea "x"
type textarea "DOESNT GET MUCH BETTER THAN THIS."
click at [130, 111] on polyline "button" at bounding box center [131, 111] width 3 height 1
type textarea "x"
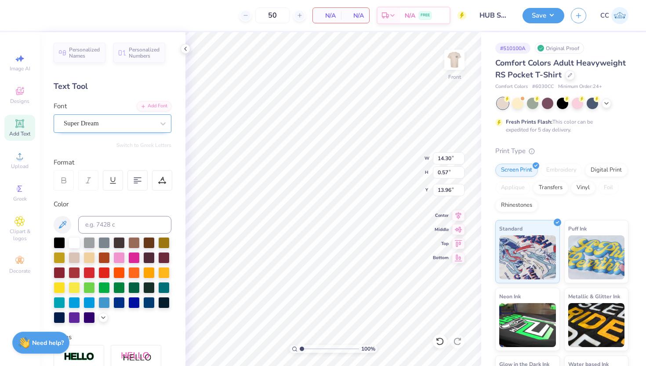
click at [119, 126] on div "Super Dream" at bounding box center [109, 123] width 92 height 14
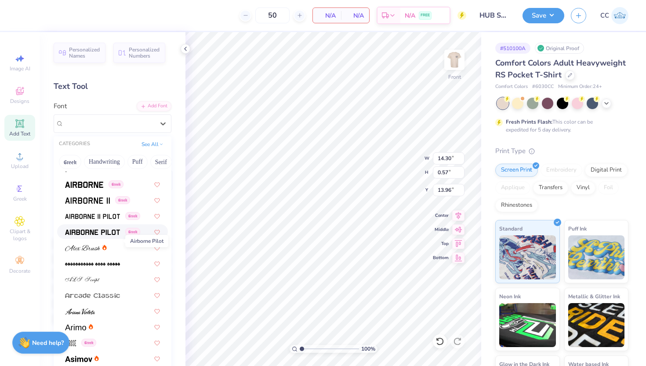
scroll to position [155, 0]
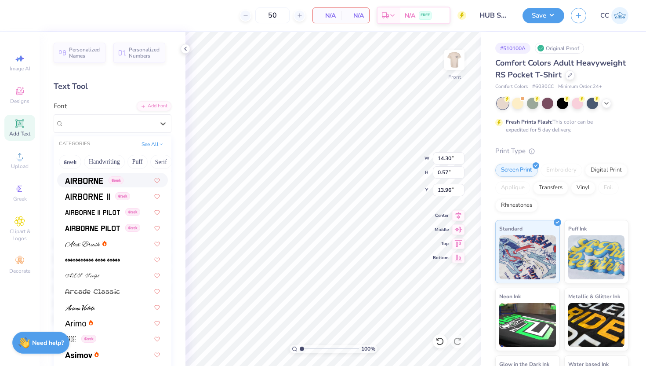
click at [87, 180] on img at bounding box center [84, 181] width 38 height 6
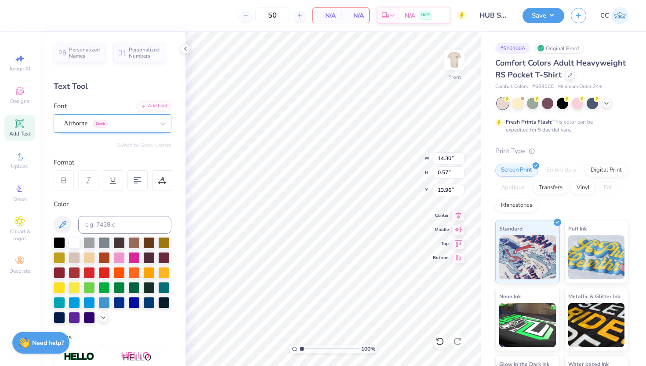
type input "14.32"
type input "0.56"
type input "13.97"
click at [148, 121] on div "Airborne Greek" at bounding box center [109, 123] width 92 height 14
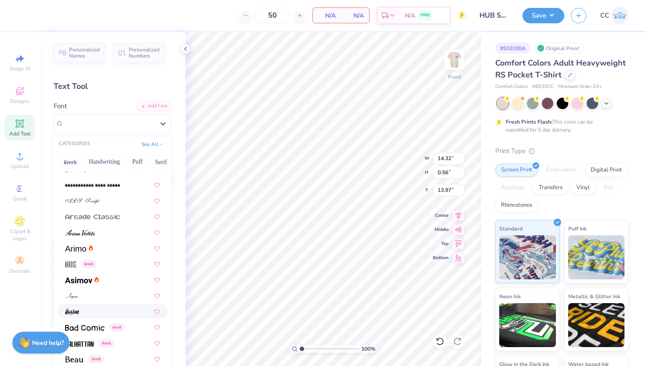
scroll to position [230, 0]
click at [98, 276] on icon at bounding box center [96, 279] width 4 height 6
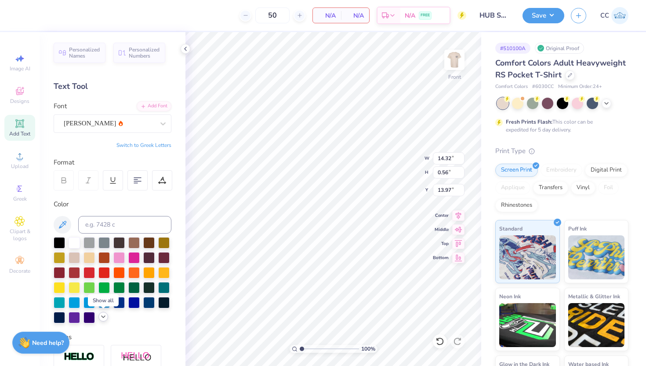
click at [105, 314] on icon at bounding box center [103, 316] width 7 height 7
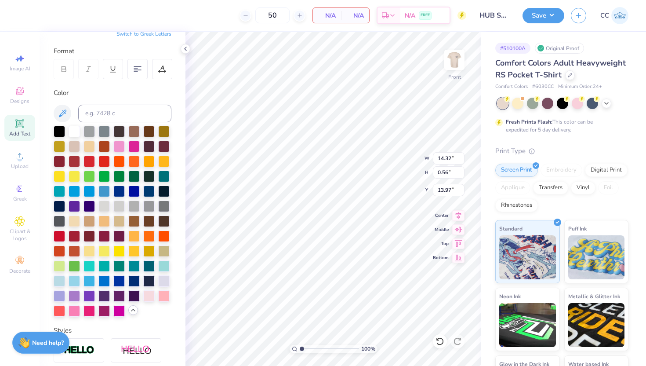
scroll to position [112, 0]
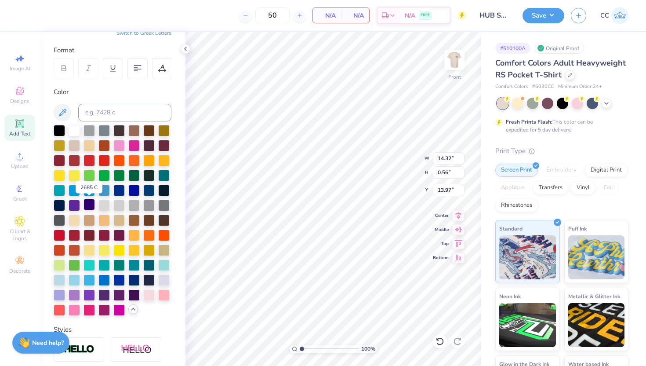
click at [89, 202] on div at bounding box center [88, 204] width 11 height 11
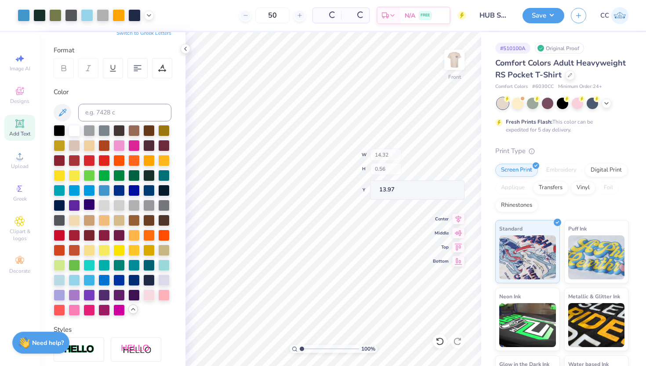
type input "12.56"
type input "0.49"
type input "10.31"
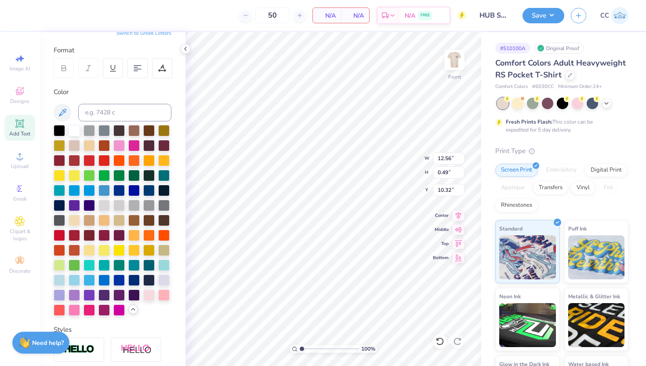
scroll to position [0, 3]
type textarea "KEEP IT CLASSIC.."
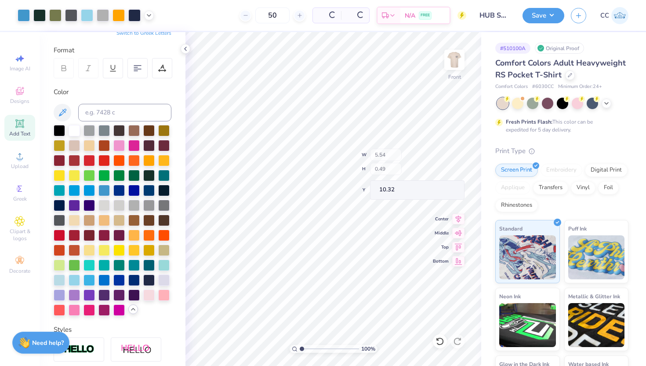
type input "5.54"
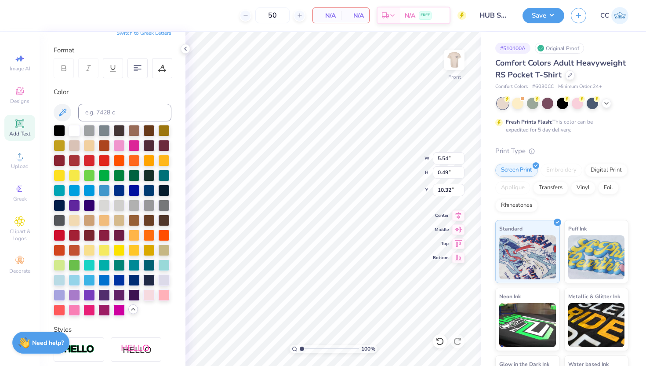
type input "10.44"
type textarea "AS GOOD AS IT GETS."
click at [135, 294] on div at bounding box center [133, 293] width 11 height 11
click at [151, 293] on div at bounding box center [148, 293] width 11 height 11
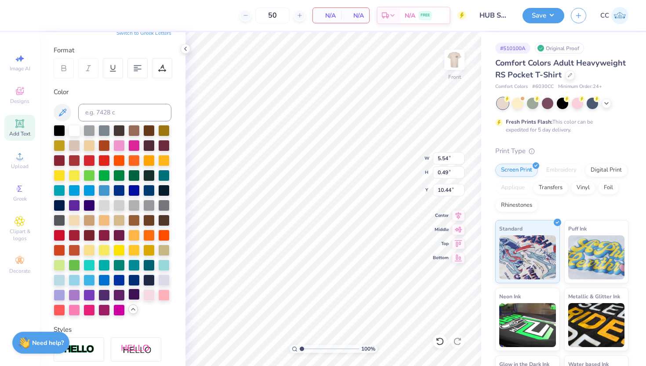
click at [134, 295] on div at bounding box center [133, 293] width 11 height 11
click at [148, 279] on div at bounding box center [148, 278] width 11 height 11
click at [132, 278] on div at bounding box center [133, 278] width 11 height 11
drag, startPoint x: 280, startPoint y: 16, endPoint x: 265, endPoint y: 16, distance: 14.9
click at [280, 15] on input "50" at bounding box center [272, 15] width 34 height 16
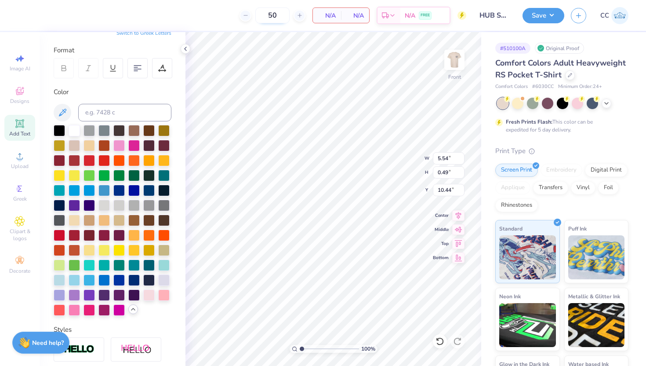
click at [265, 16] on input "50" at bounding box center [272, 15] width 34 height 16
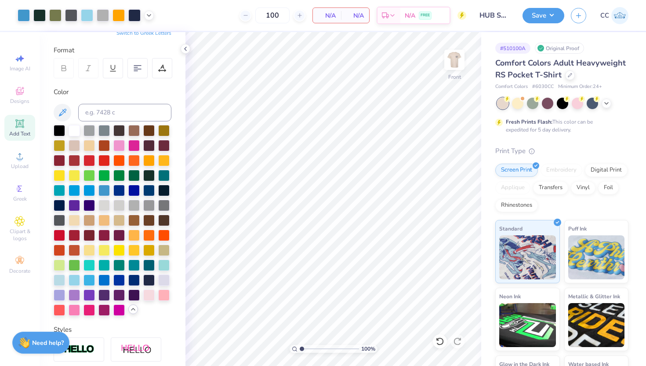
type input "100"
type input "12.50"
type input "7.04"
type input "3.00"
type input "6.60"
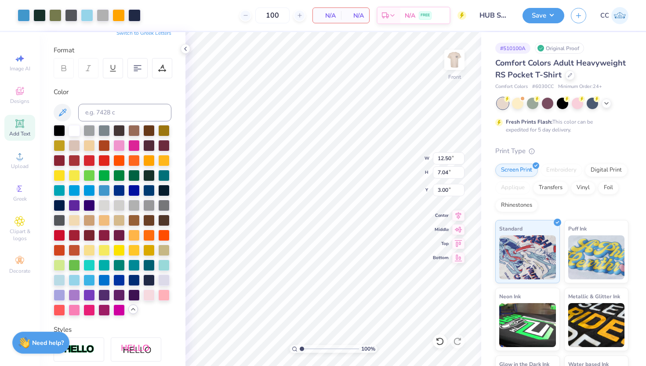
type input "0.49"
type input "12.72"
type input "9.25"
type input "0.69"
type input "10.42"
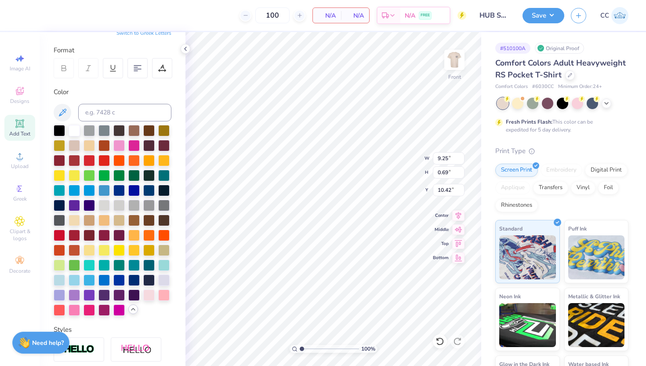
type input "10.33"
type input "8.35"
type input "0.62"
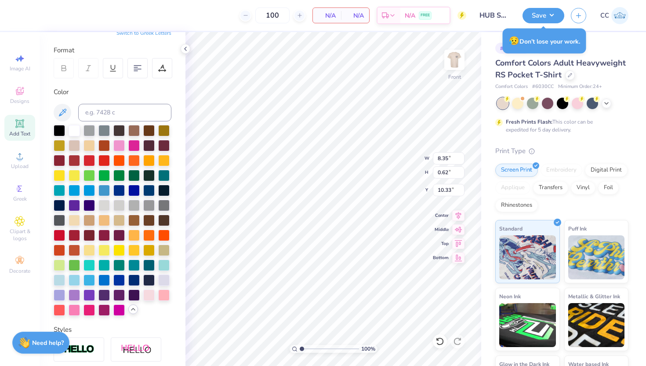
type input "10.28"
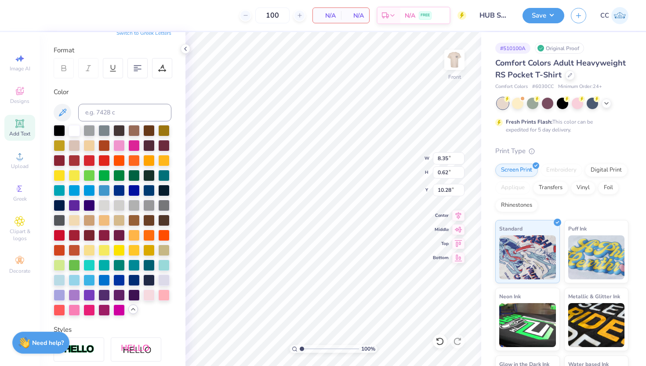
scroll to position [0, 0]
type textarea "WELCOME HOME."
type input "12.50"
type input "7.04"
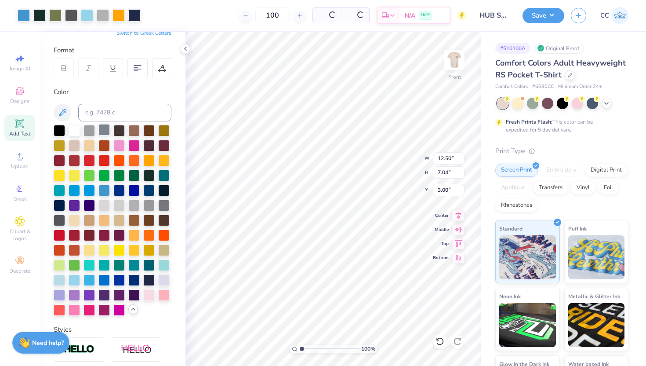
type input "3.00"
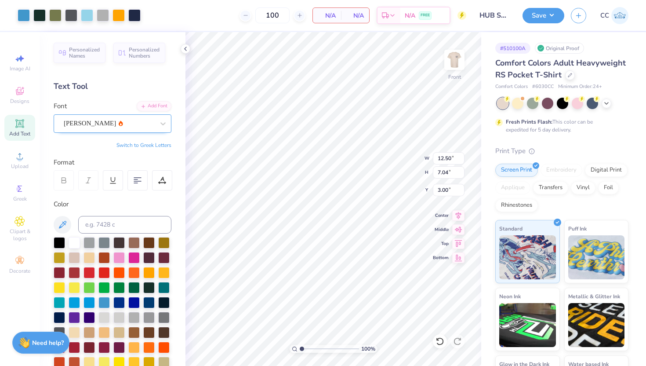
click at [103, 123] on div "[PERSON_NAME]" at bounding box center [109, 123] width 92 height 14
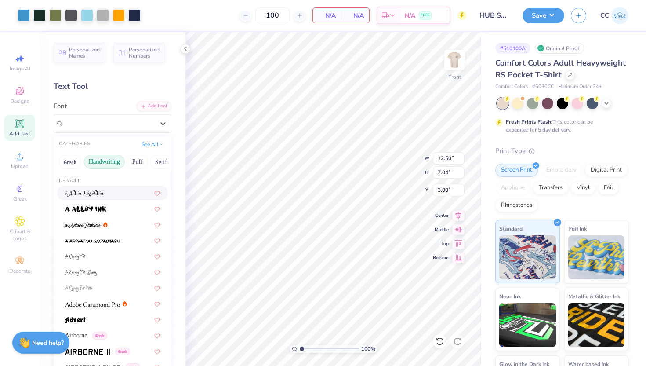
click at [110, 157] on button "Handwriting" at bounding box center [104, 162] width 41 height 14
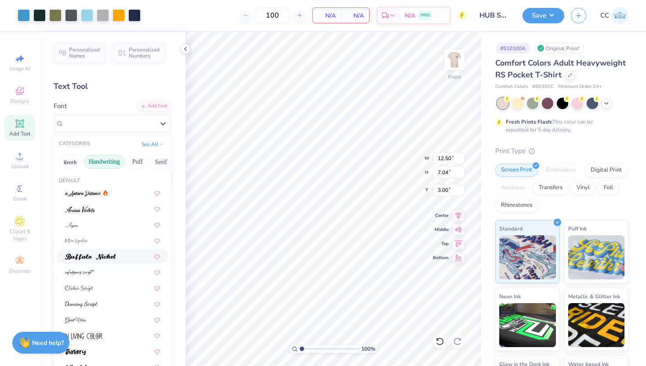
click at [114, 255] on img at bounding box center [90, 257] width 51 height 6
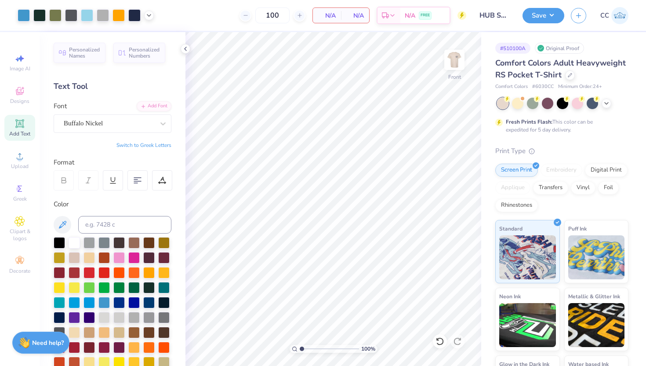
click at [165, 130] on div at bounding box center [163, 124] width 16 height 16
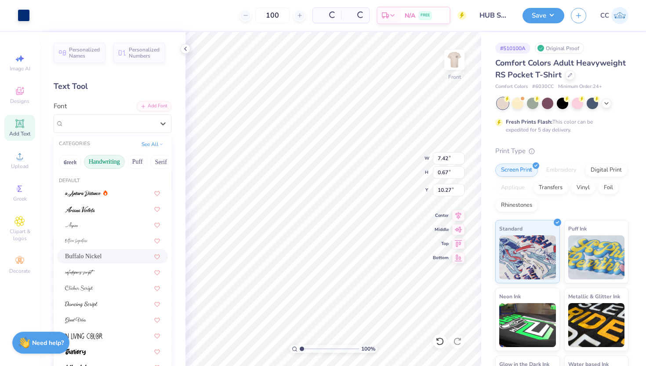
type input "10.27"
click at [115, 285] on div at bounding box center [112, 287] width 95 height 9
click at [152, 125] on div "Buffalo Nickel" at bounding box center [109, 123] width 92 height 14
type input "6.72"
type input "0.99"
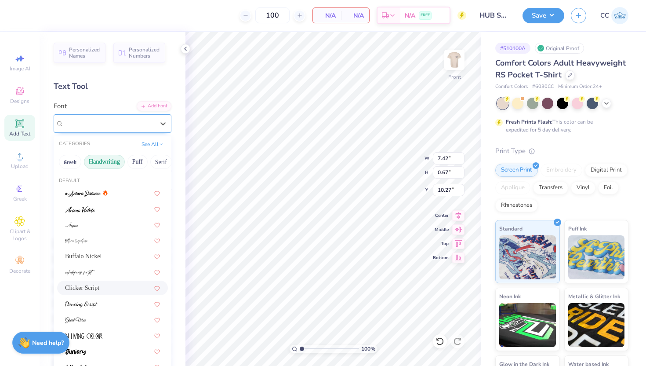
type input "10.11"
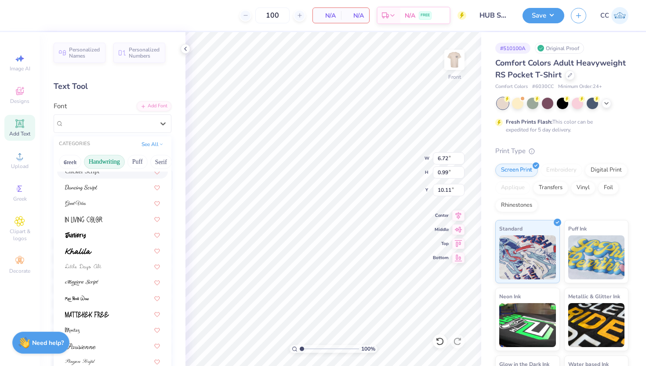
scroll to position [117, 0]
click at [98, 248] on div at bounding box center [112, 249] width 95 height 9
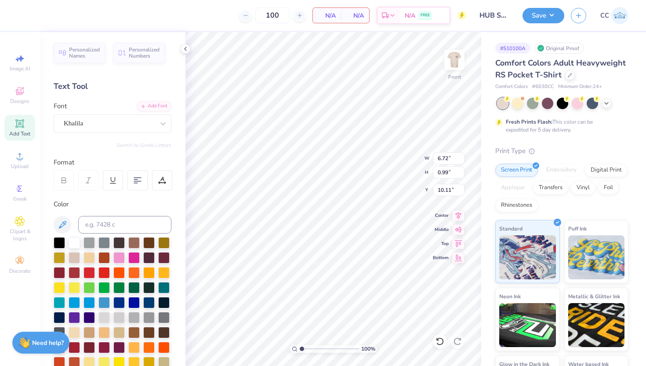
type input "6.67"
type input "0.62"
type input "10.29"
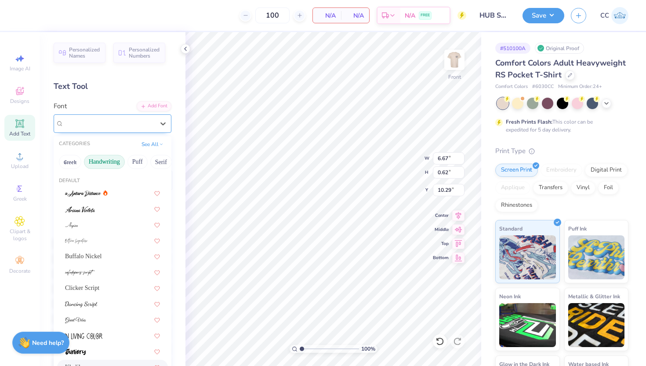
click at [137, 127] on div "Khalila" at bounding box center [109, 123] width 92 height 14
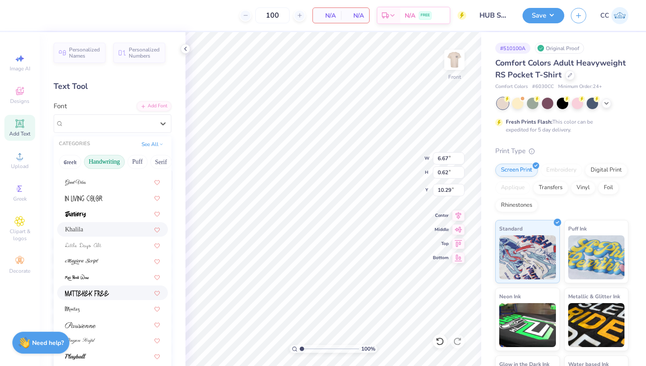
scroll to position [200, 0]
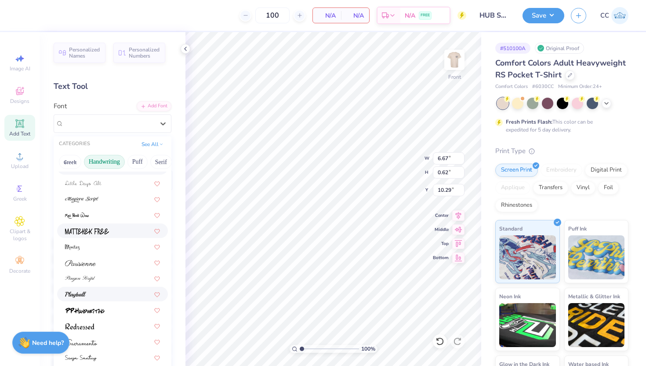
click at [116, 291] on div at bounding box center [112, 293] width 95 height 9
click at [157, 125] on div at bounding box center [163, 124] width 16 height 16
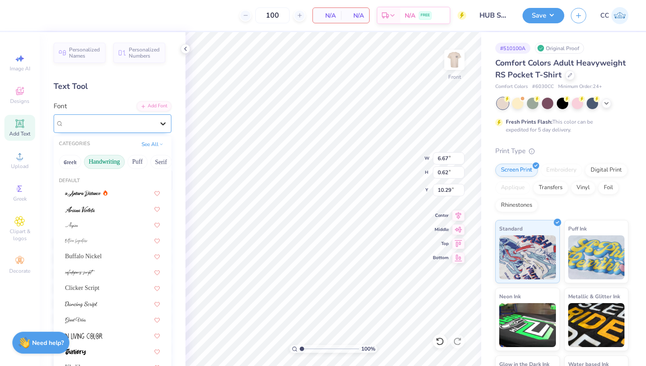
type input "7.55"
type input "0.63"
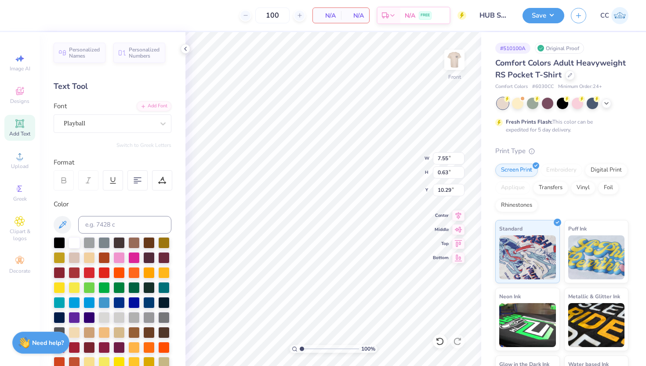
scroll to position [0, 2]
type textarea "Welcome Home."
type input "7.95"
type input "0.98"
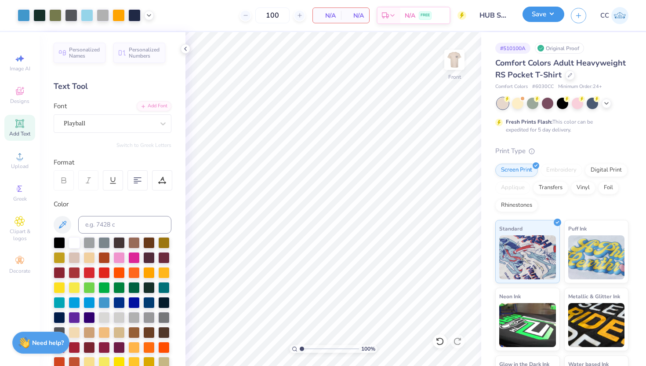
click at [538, 16] on button "Save" at bounding box center [544, 14] width 42 height 15
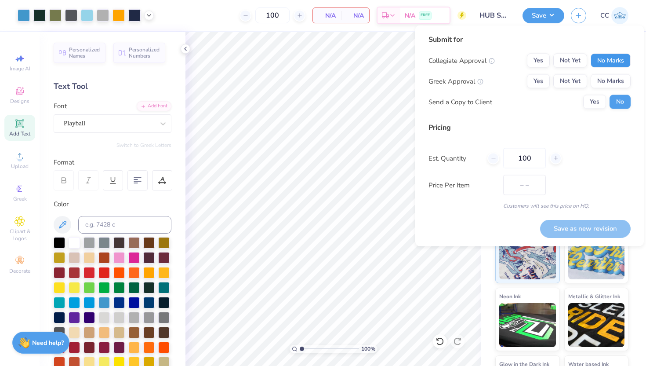
click at [621, 60] on button "No Marks" at bounding box center [611, 61] width 40 height 14
click at [621, 79] on button "No Marks" at bounding box center [611, 81] width 40 height 14
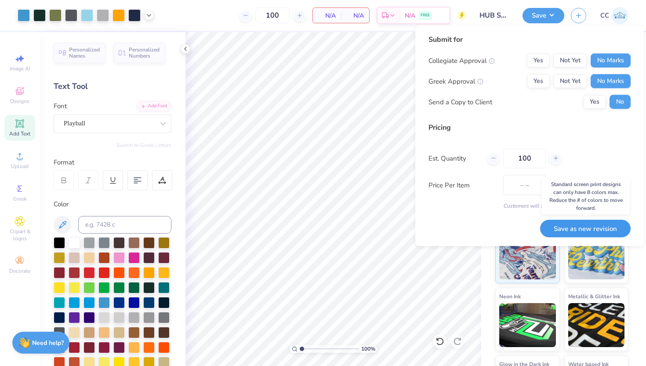
click at [582, 227] on button "Save as new revision" at bounding box center [585, 228] width 91 height 18
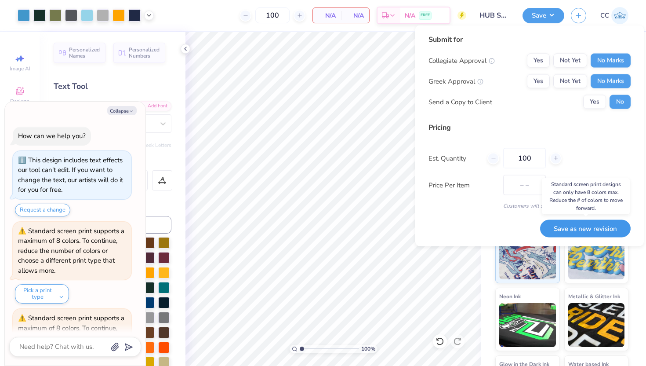
scroll to position [152, 0]
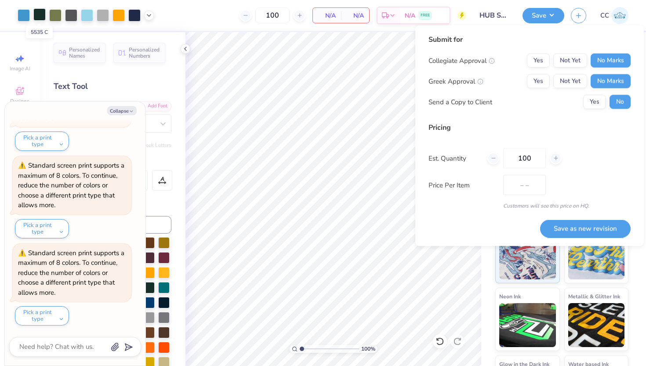
click at [38, 15] on div at bounding box center [39, 14] width 12 height 12
type textarea "x"
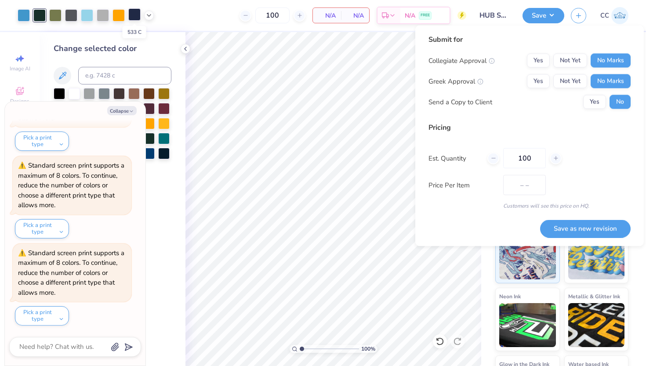
drag, startPoint x: 38, startPoint y: 15, endPoint x: 136, endPoint y: 15, distance: 98.0
click at [136, 15] on div at bounding box center [86, 15] width 136 height 12
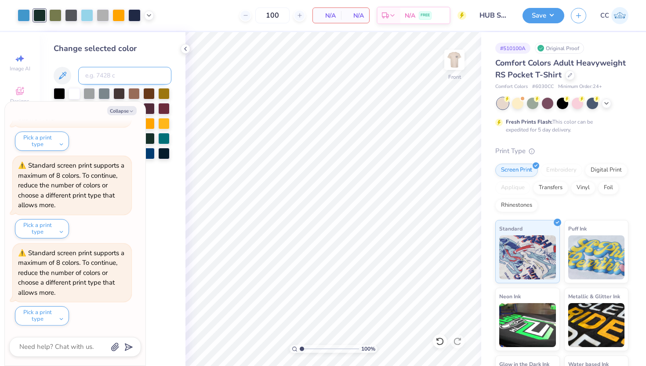
click at [104, 76] on input at bounding box center [124, 76] width 93 height 18
type input "533"
type input "c"
type textarea "x"
click at [135, 110] on button "Collapse" at bounding box center [121, 110] width 29 height 9
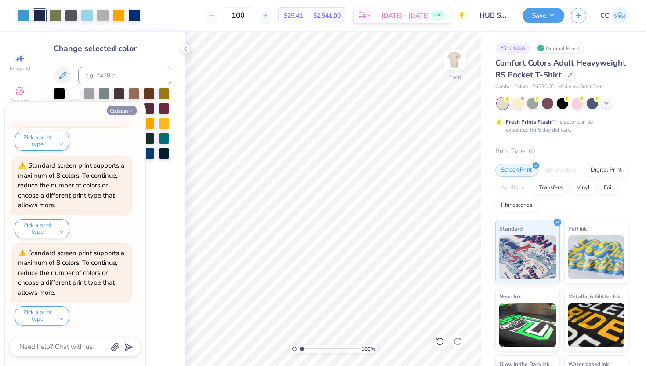
type textarea "x"
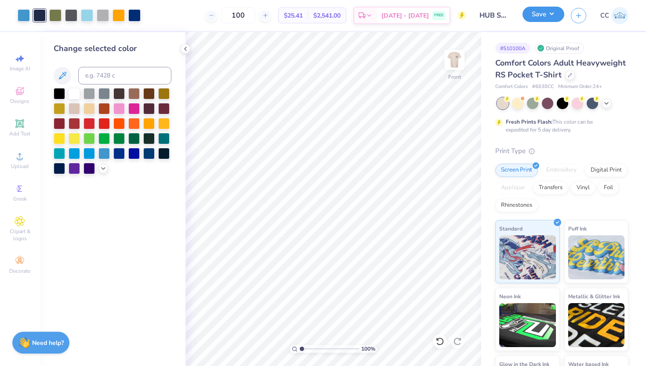
click at [550, 15] on button "Save" at bounding box center [544, 14] width 42 height 15
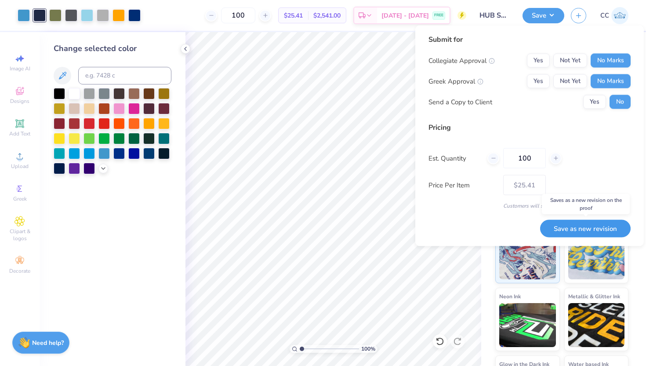
click at [584, 229] on button "Save as new revision" at bounding box center [585, 228] width 91 height 18
type input "$25.41"
